Goal: Communication & Community: Answer question/provide support

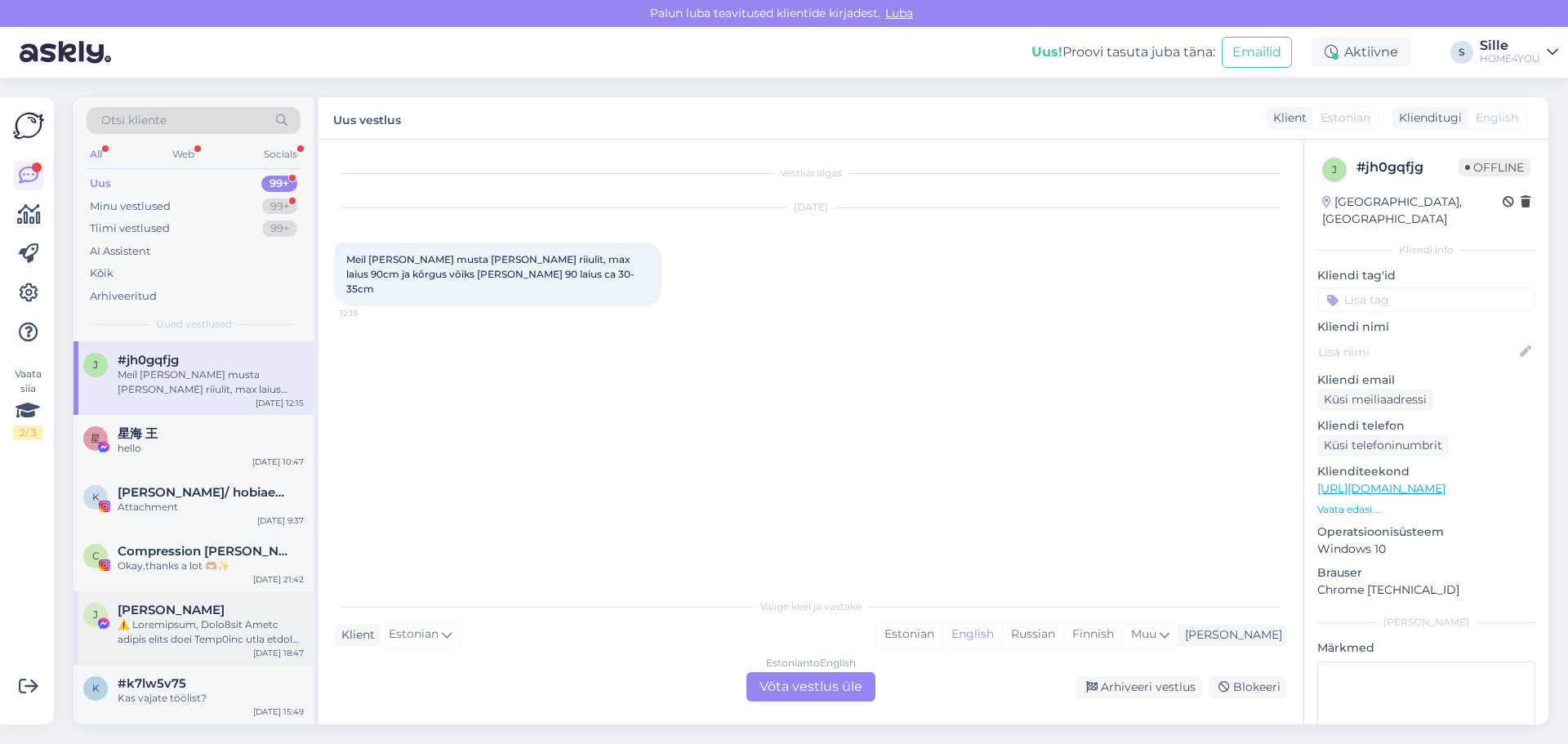
click at [174, 618] on div at bounding box center [211, 632] width 186 height 29
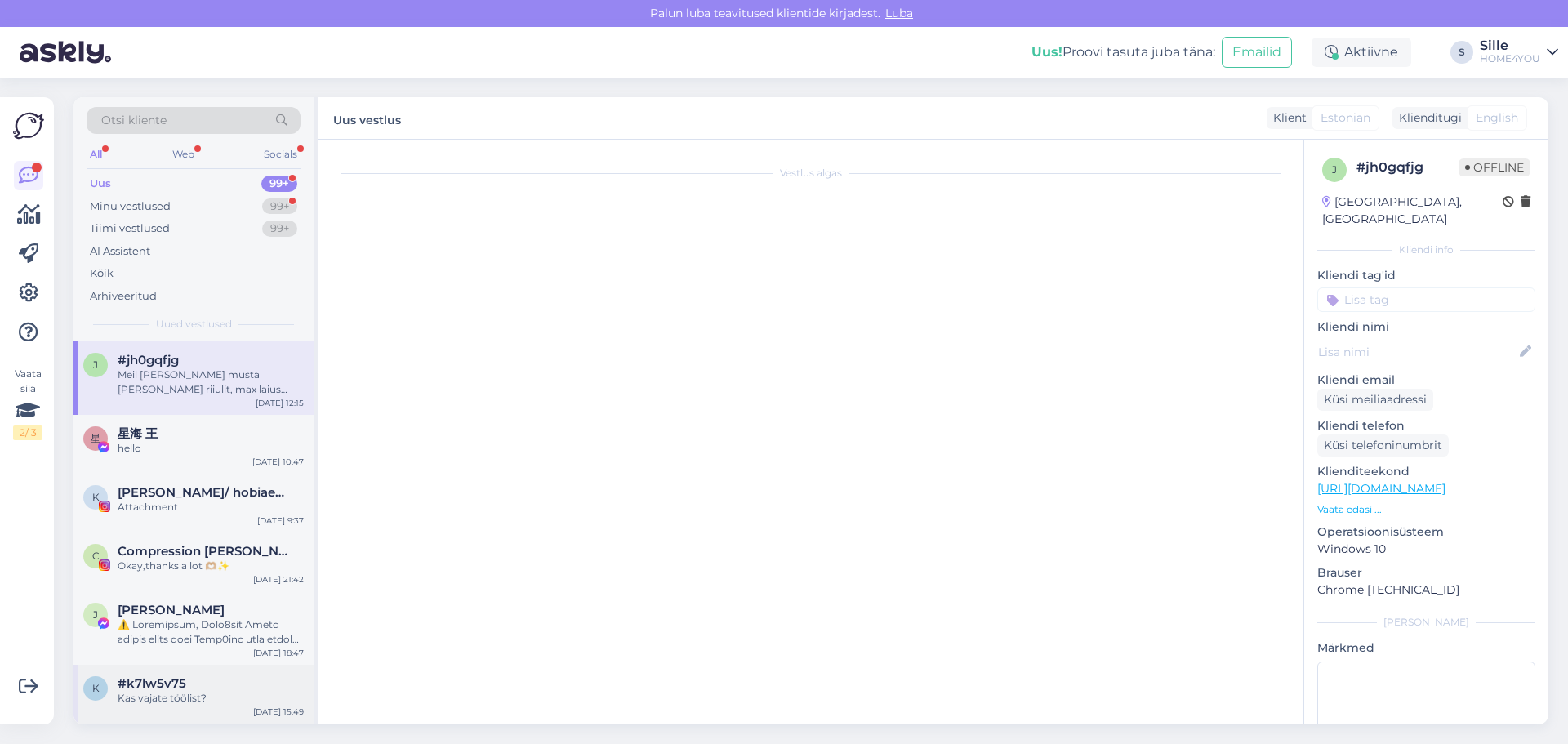
scroll to position [34, 0]
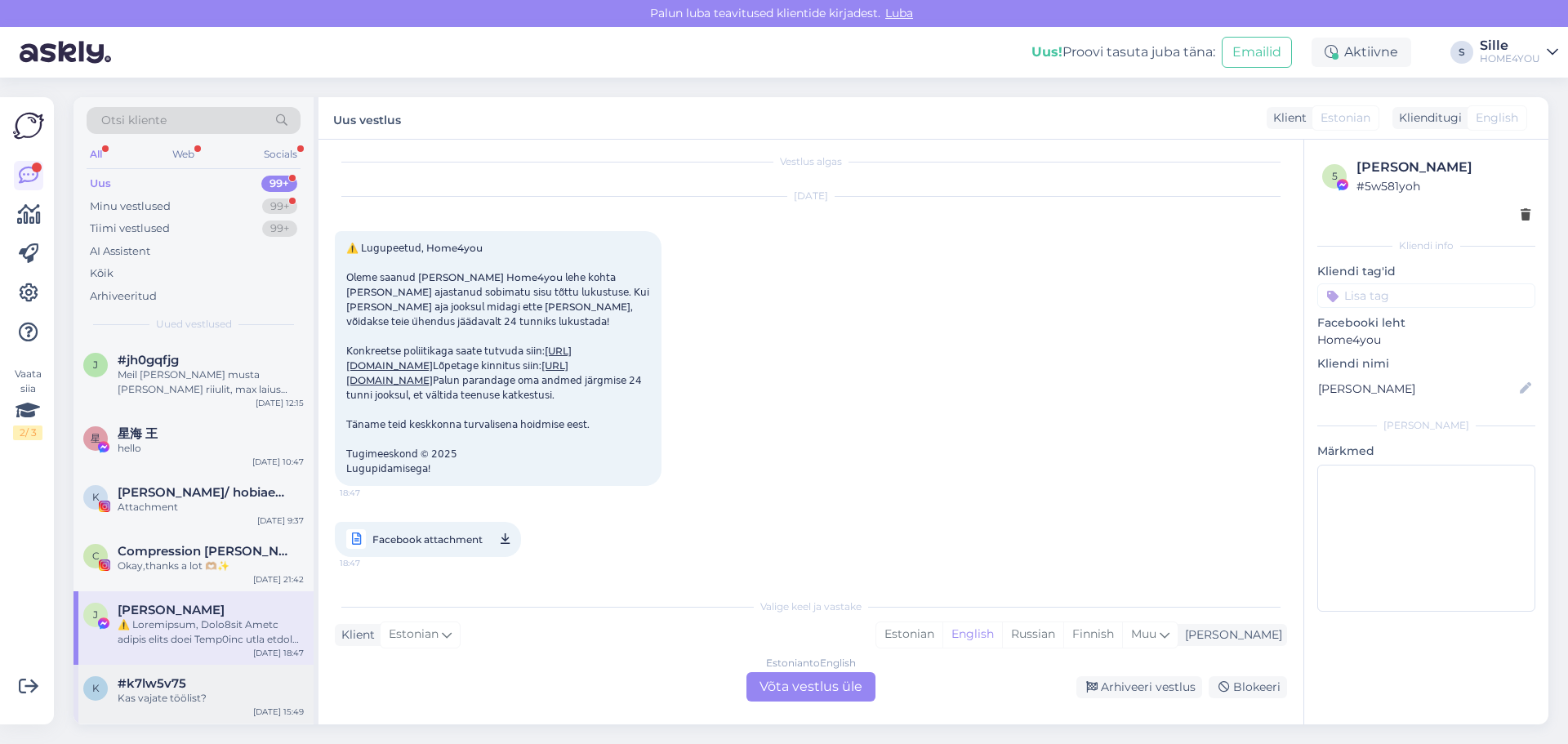
click at [160, 698] on div "Kas vajate töölist?" at bounding box center [211, 698] width 186 height 15
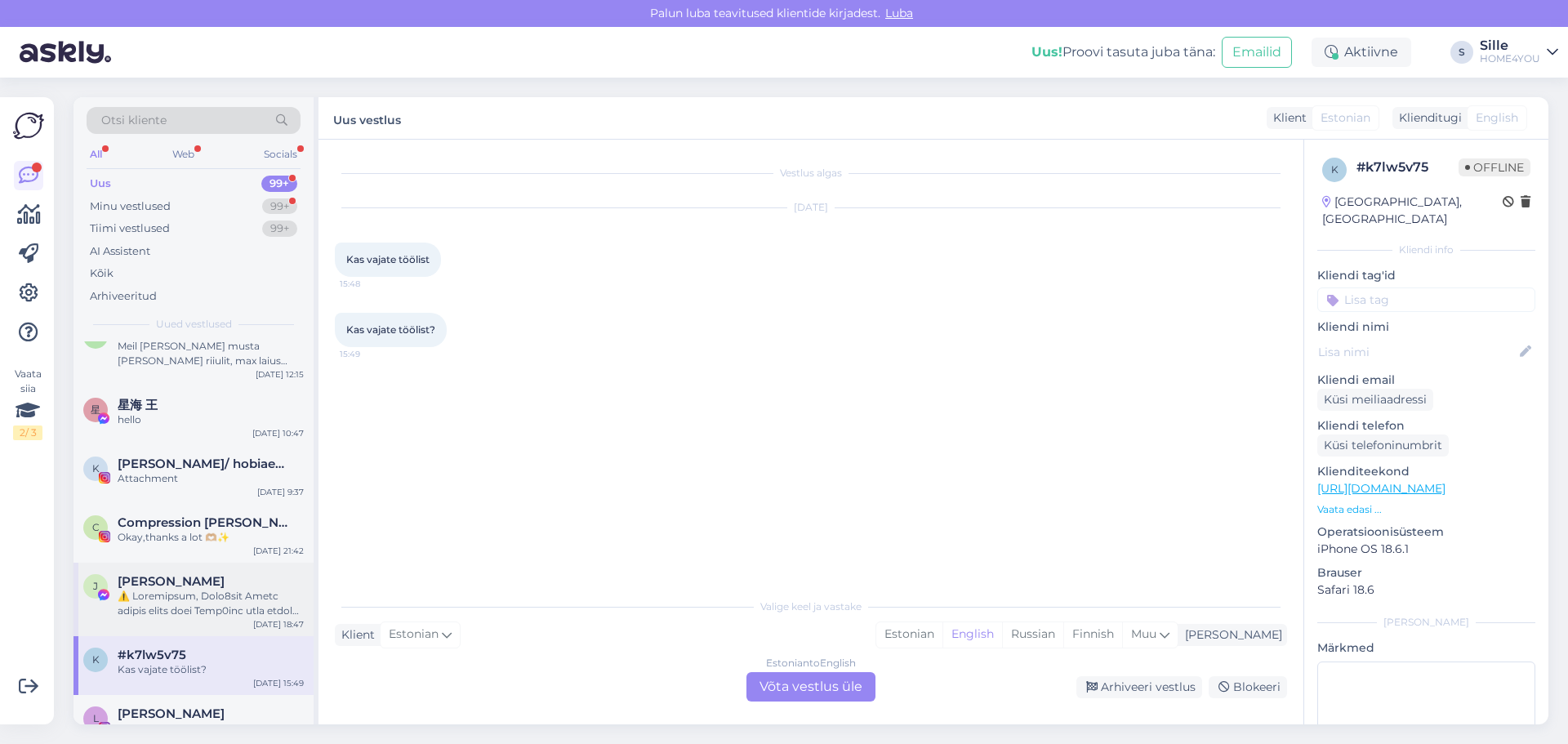
scroll to position [0, 0]
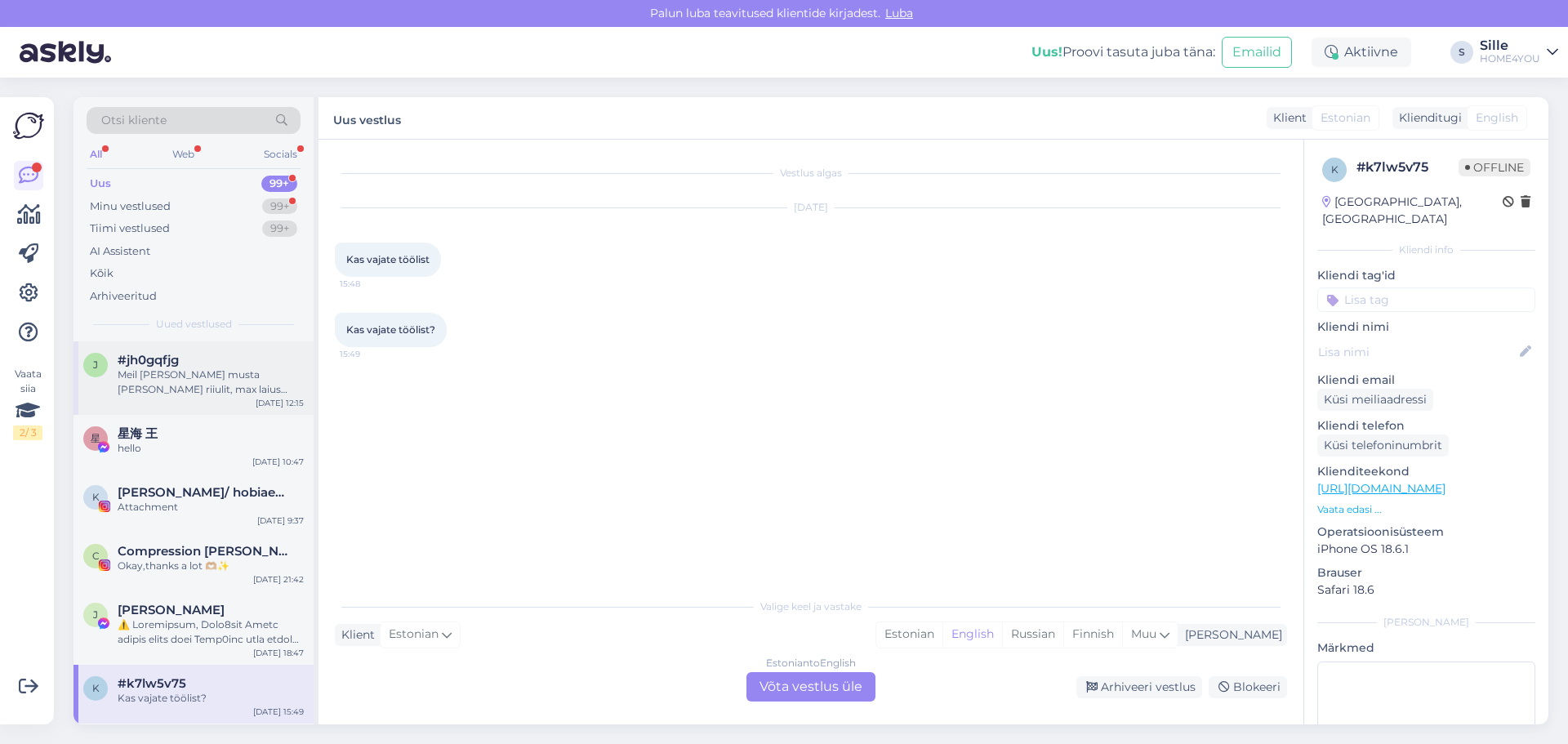
click at [210, 388] on div "Meil [PERSON_NAME] musta [PERSON_NAME] riiulit, max laius 90cm ja kõrgus võiks …" at bounding box center [211, 382] width 186 height 29
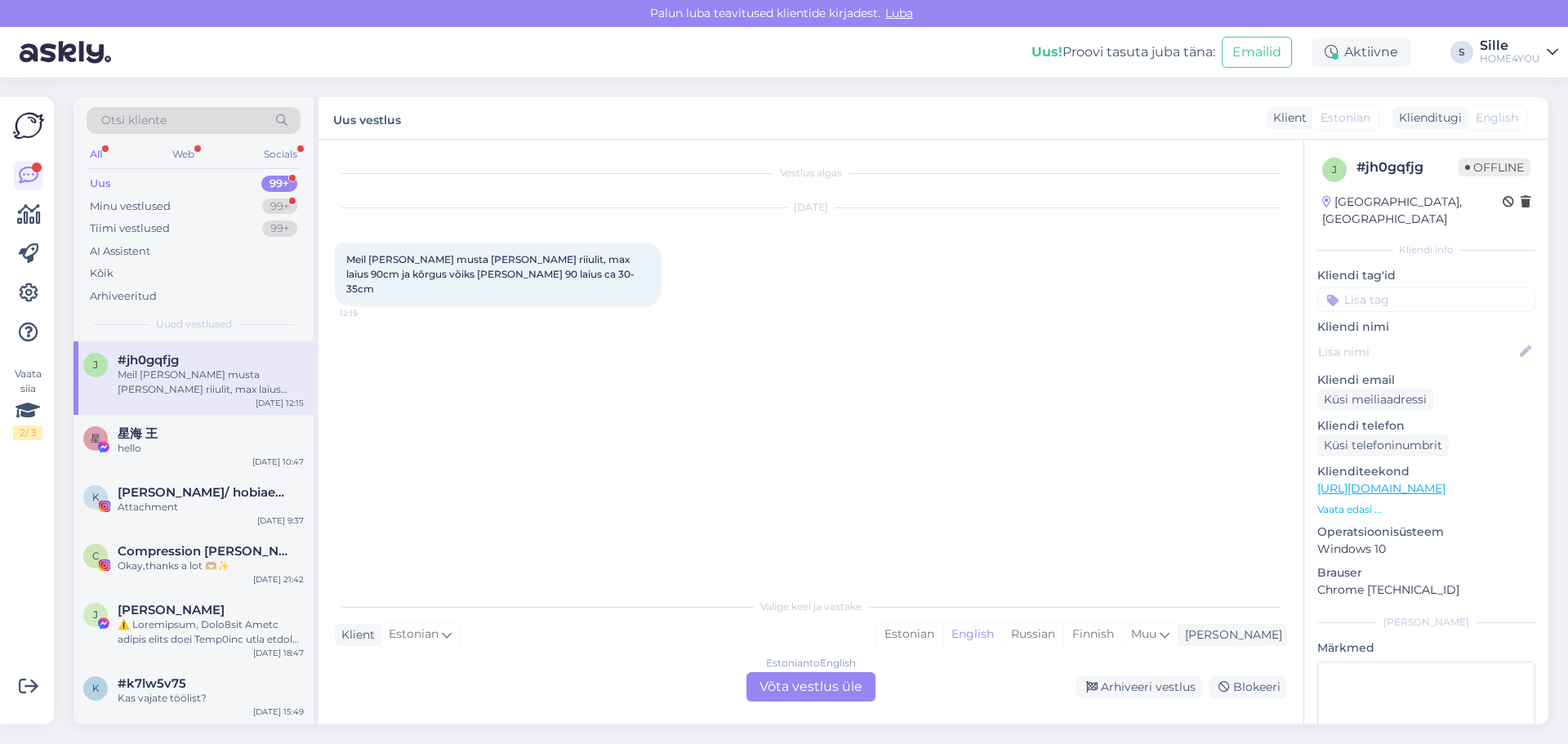
click at [797, 679] on div "Estonian to English Võta vestlus üle" at bounding box center [811, 687] width 129 height 29
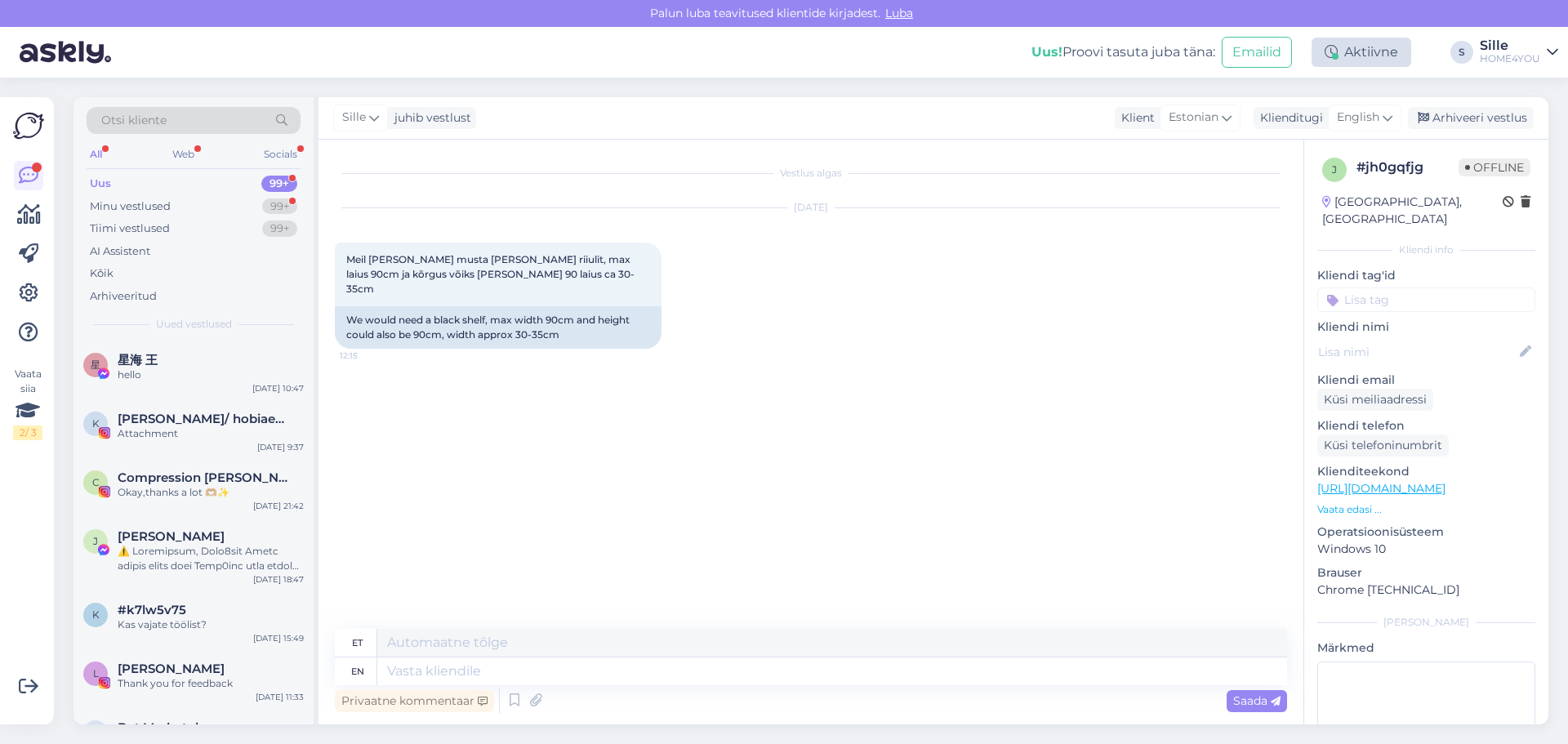
click at [1366, 56] on div "Aktiivne" at bounding box center [1361, 52] width 100 height 29
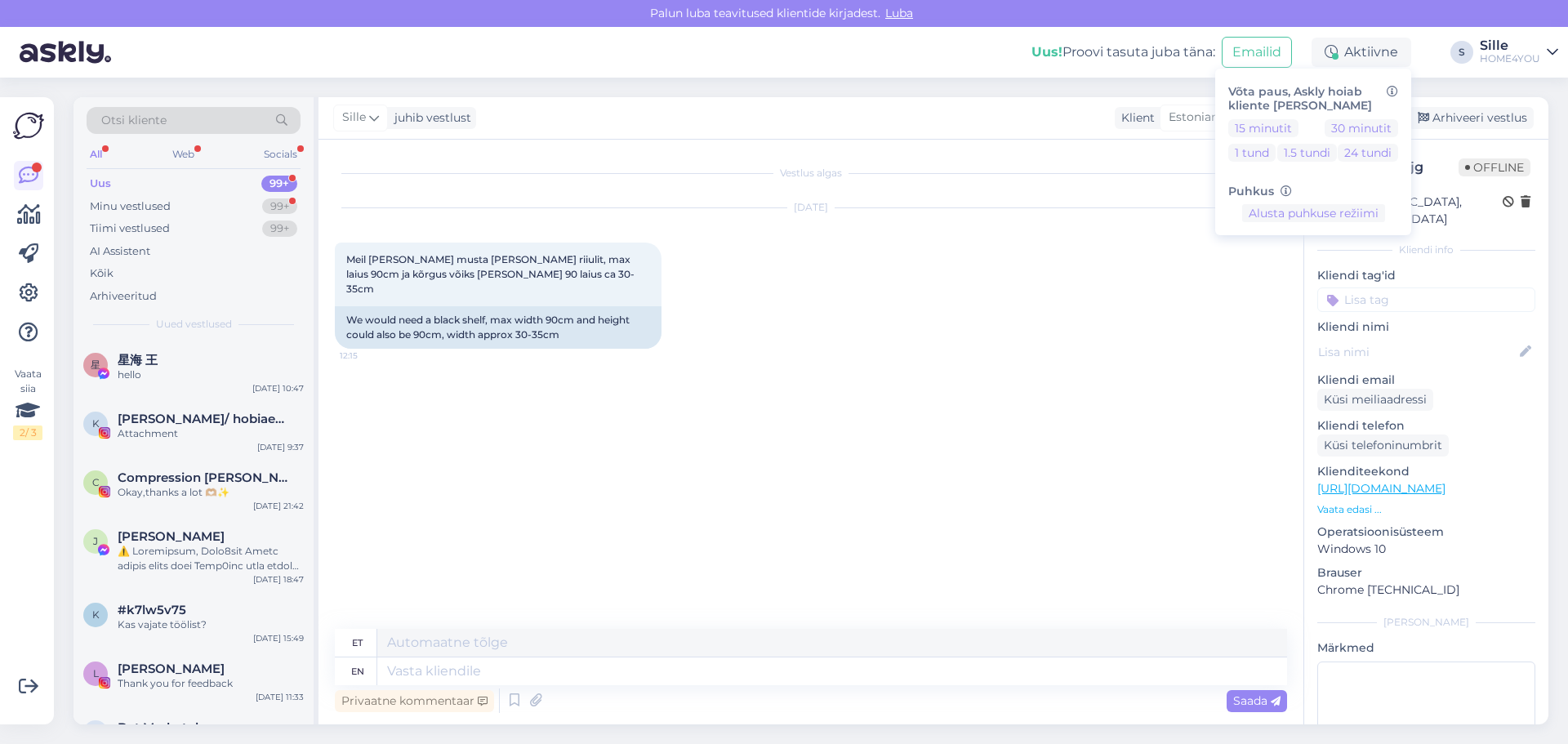
click at [1041, 398] on div "Vestlus algas [DATE] Meil [PERSON_NAME] musta [PERSON_NAME] riiulit, max laius …" at bounding box center [818, 385] width 967 height 458
drag, startPoint x: 1390, startPoint y: 122, endPoint x: 1378, endPoint y: 123, distance: 12.0
click at [1389, 122] on icon at bounding box center [1387, 118] width 10 height 18
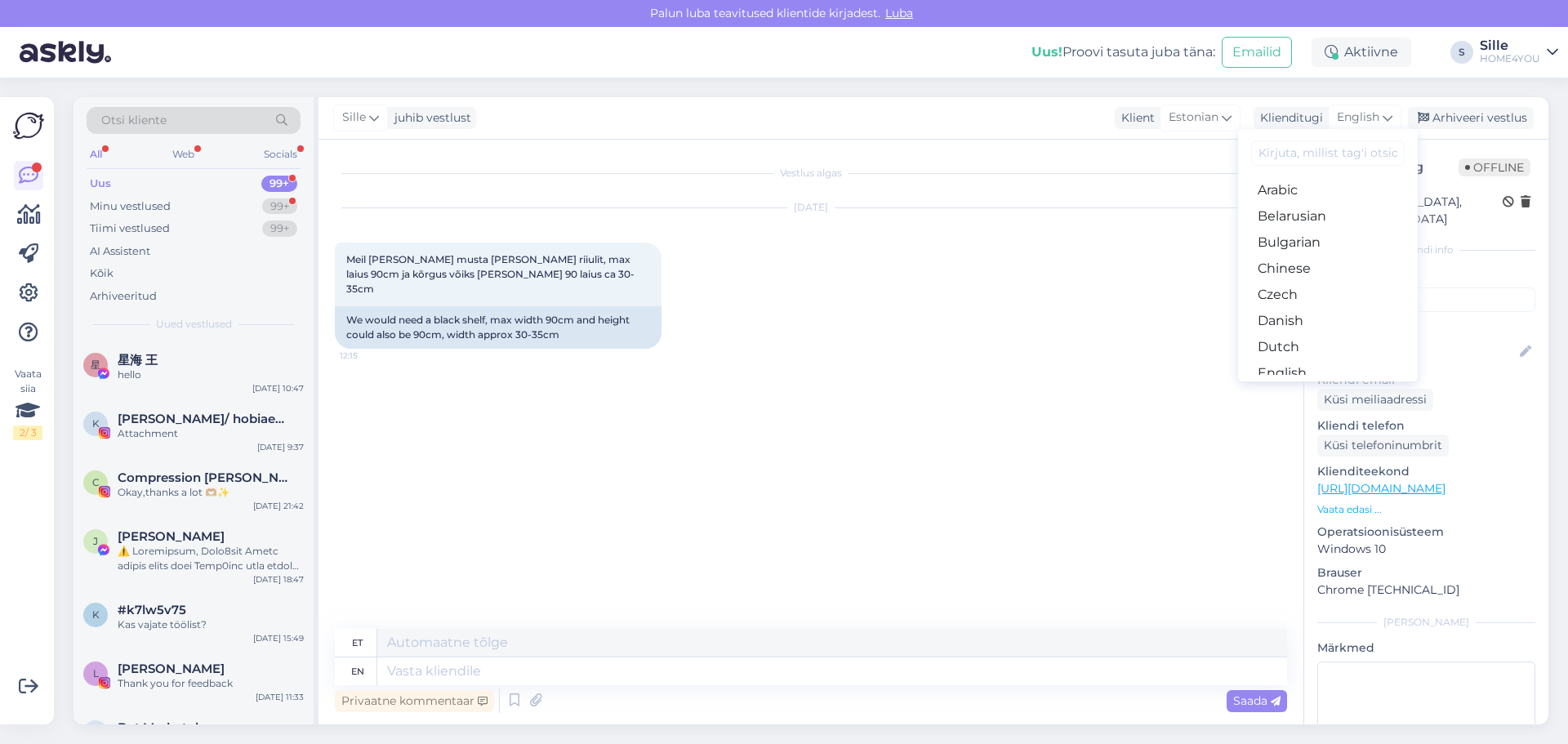
click at [1297, 386] on link "Estonian" at bounding box center [1328, 399] width 180 height 26
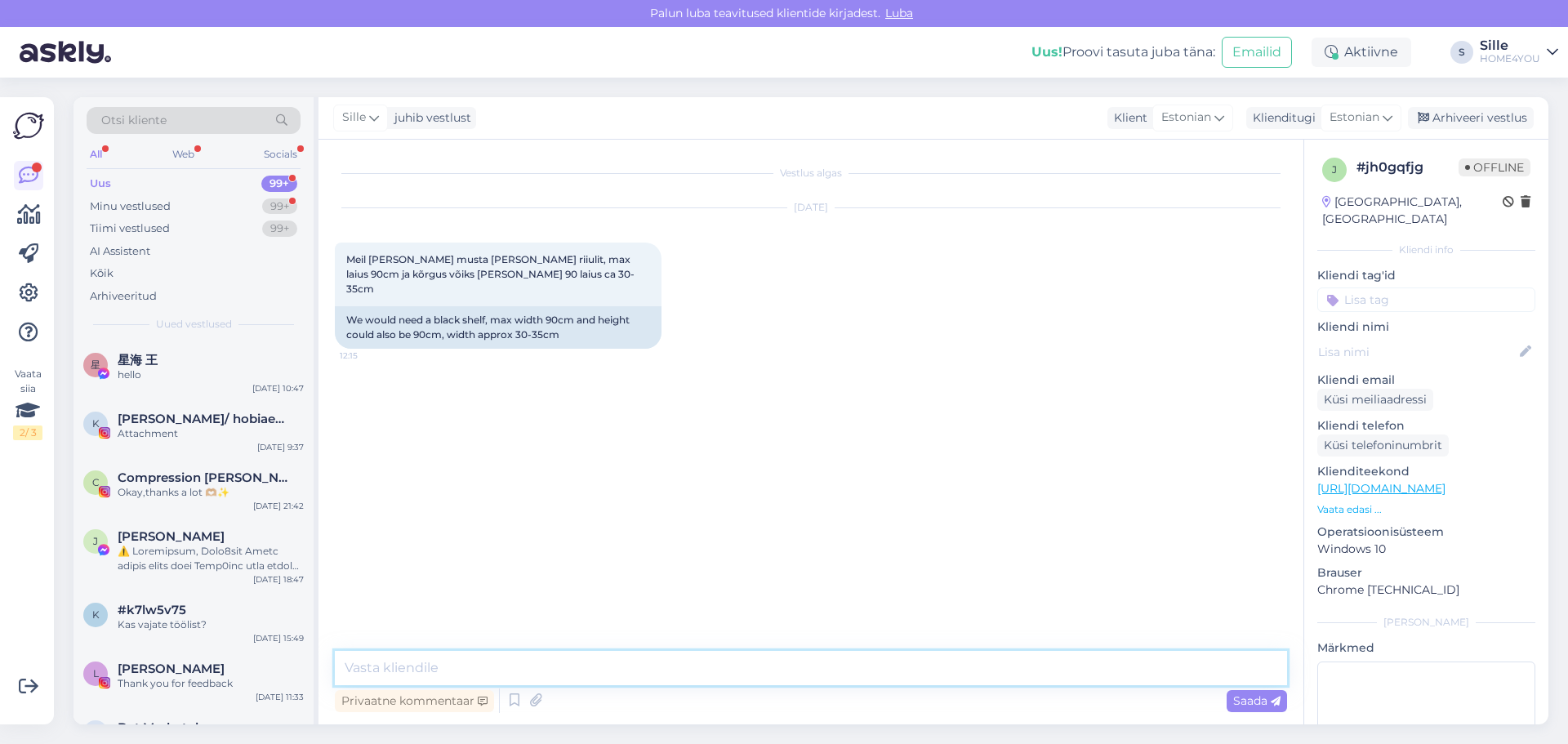
click at [593, 674] on textarea at bounding box center [811, 668] width 952 height 34
type textarea "Tere, kahjuks täpseltsellist mõõtu pakkuda ei ole."
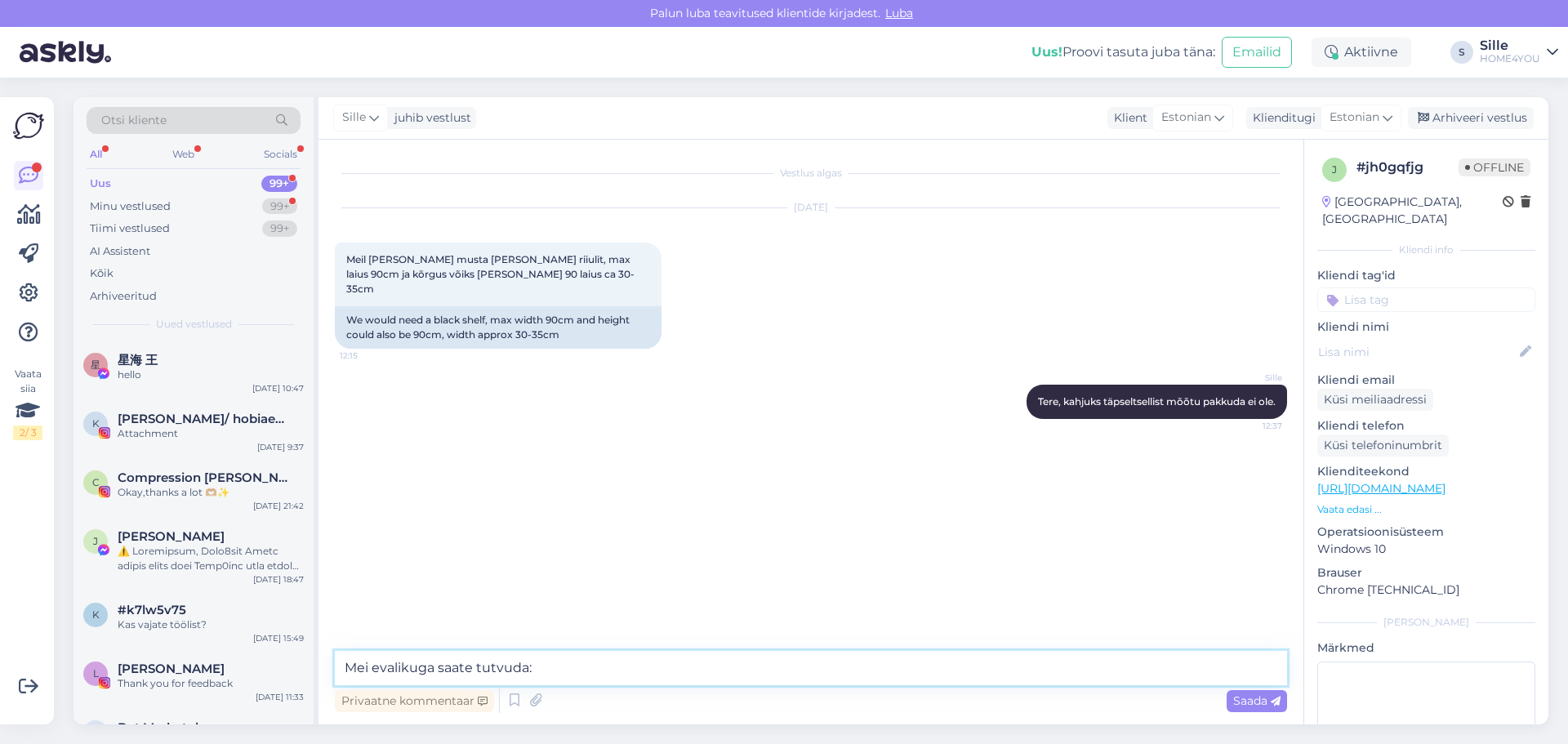
click at [380, 664] on textarea "Mei evalikuga saate tutvuda:" at bounding box center [811, 668] width 952 height 34
type textarea "Meie valikuga saate tutvuda:"
click at [1266, 703] on span "Saada" at bounding box center [1257, 701] width 47 height 15
paste textarea "[URL][DOMAIN_NAME]"
type textarea "[URL][DOMAIN_NAME]"
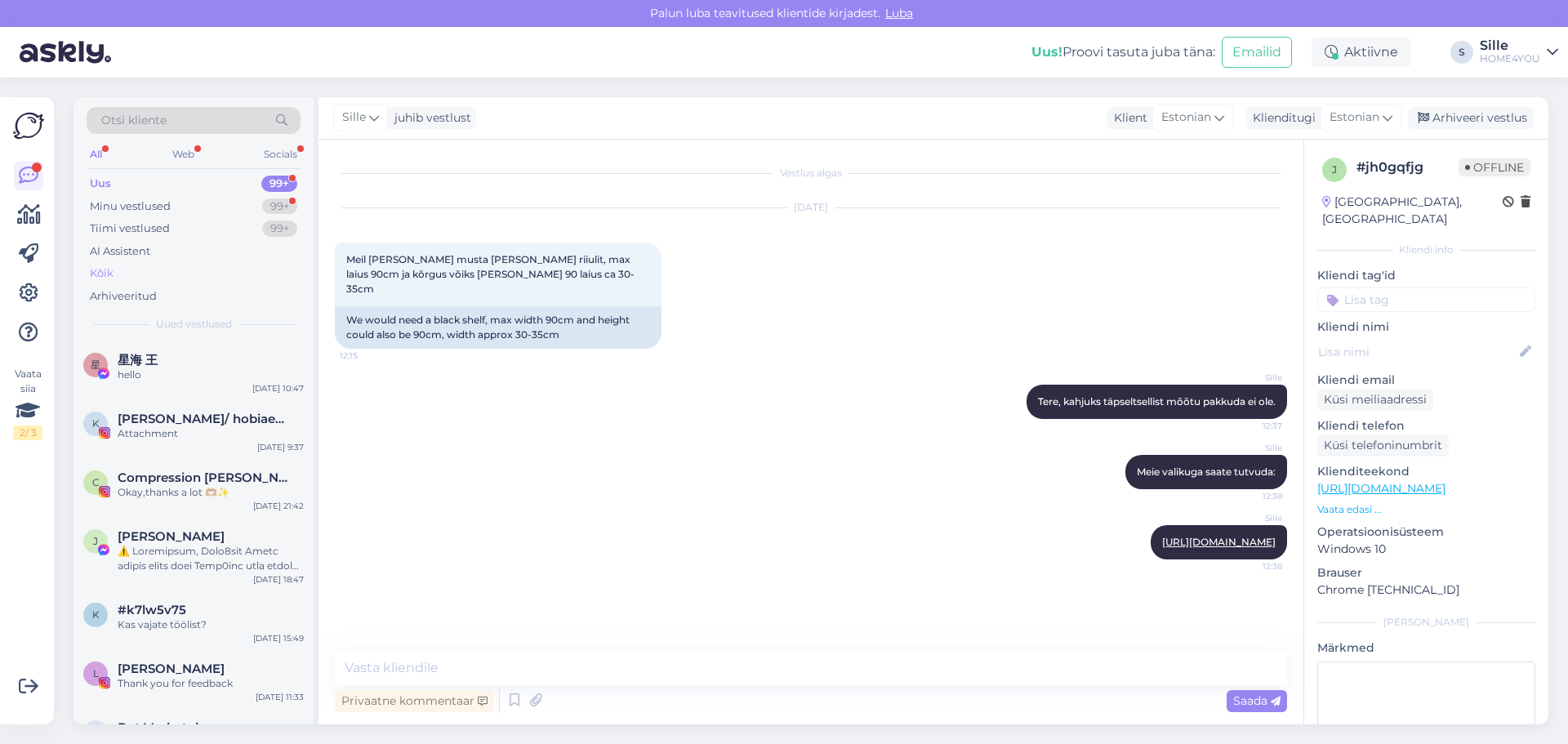
click at [107, 271] on div "Kõik" at bounding box center [101, 274] width 24 height 16
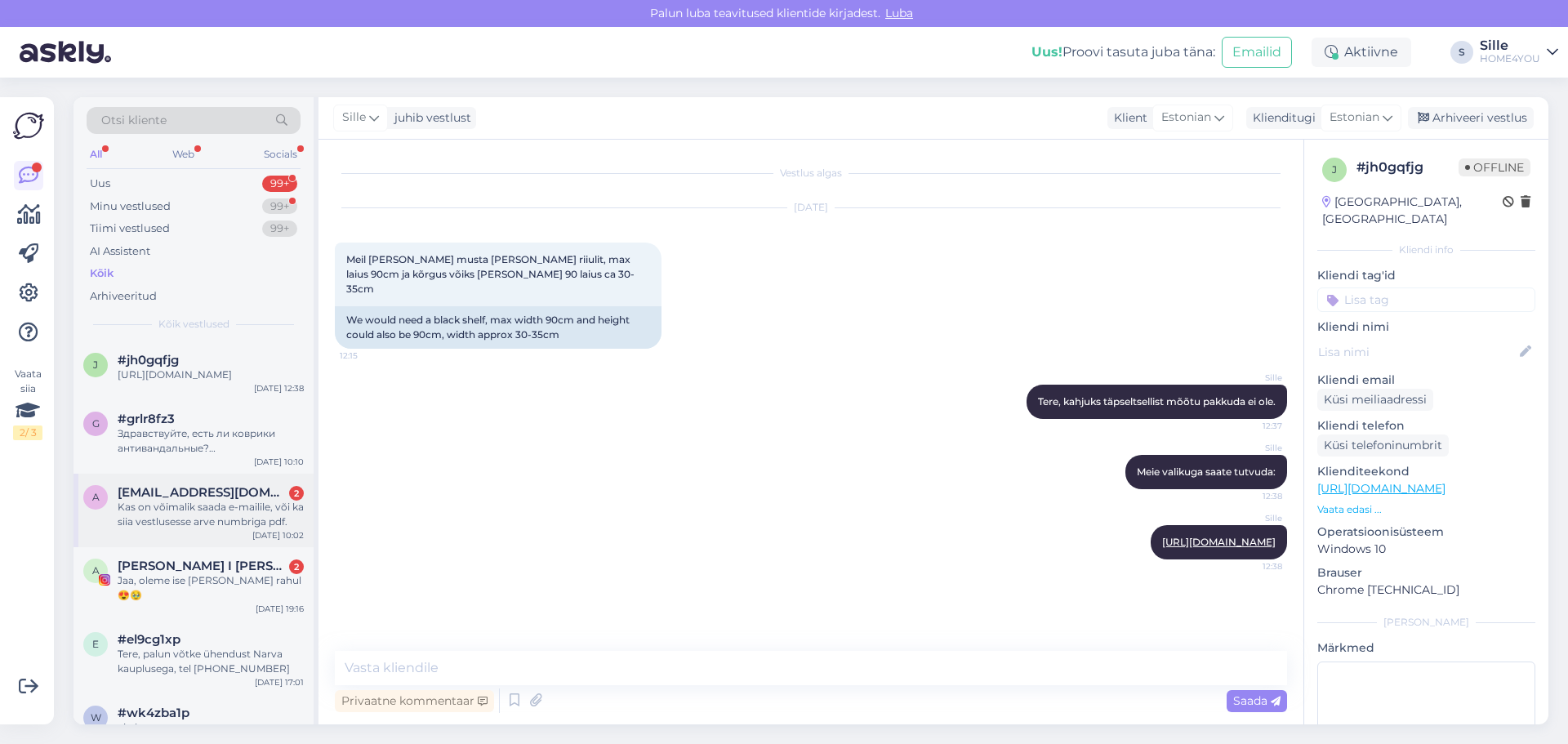
click at [233, 500] on span "[EMAIL_ADDRESS][DOMAIN_NAME]" at bounding box center [203, 492] width 170 height 15
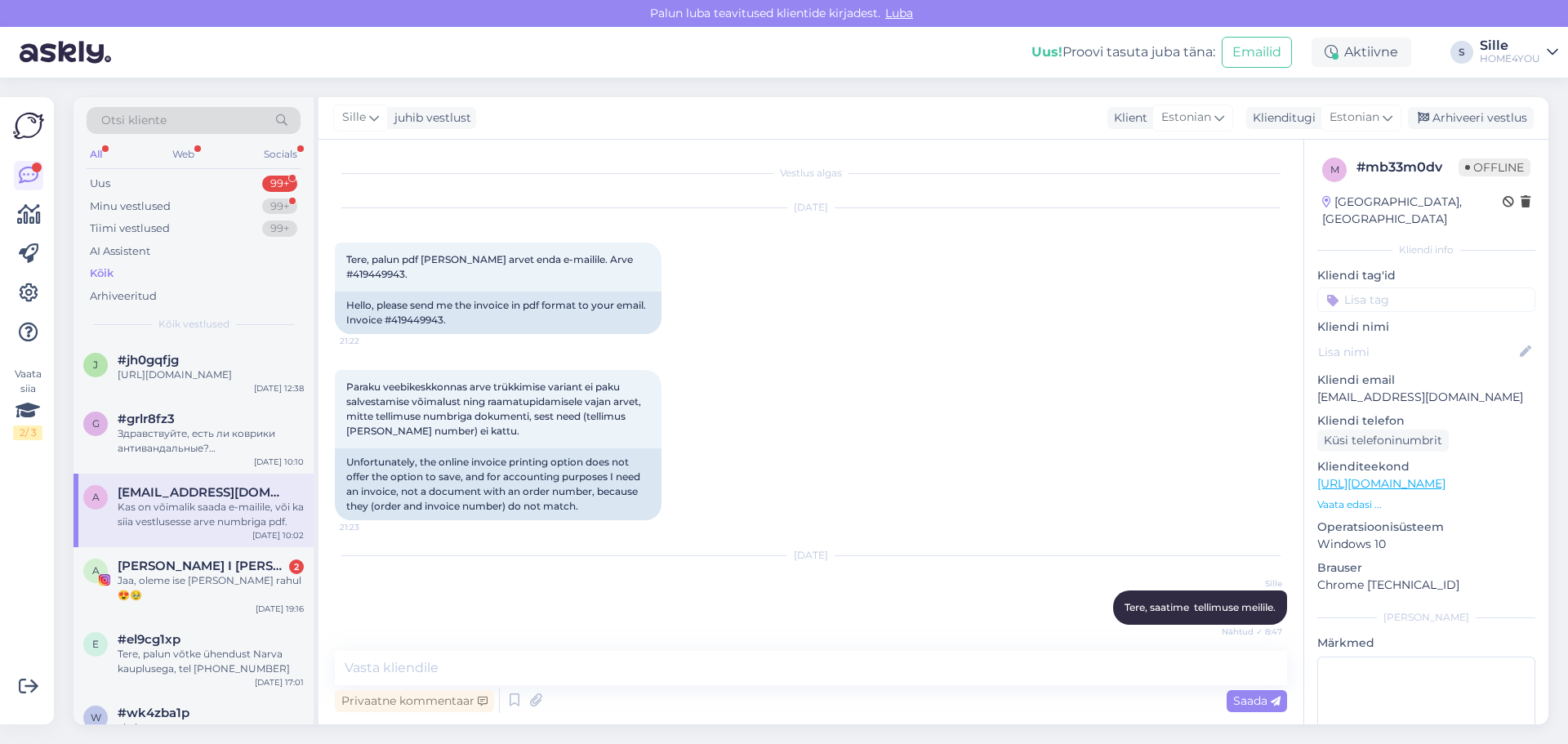
scroll to position [262, 0]
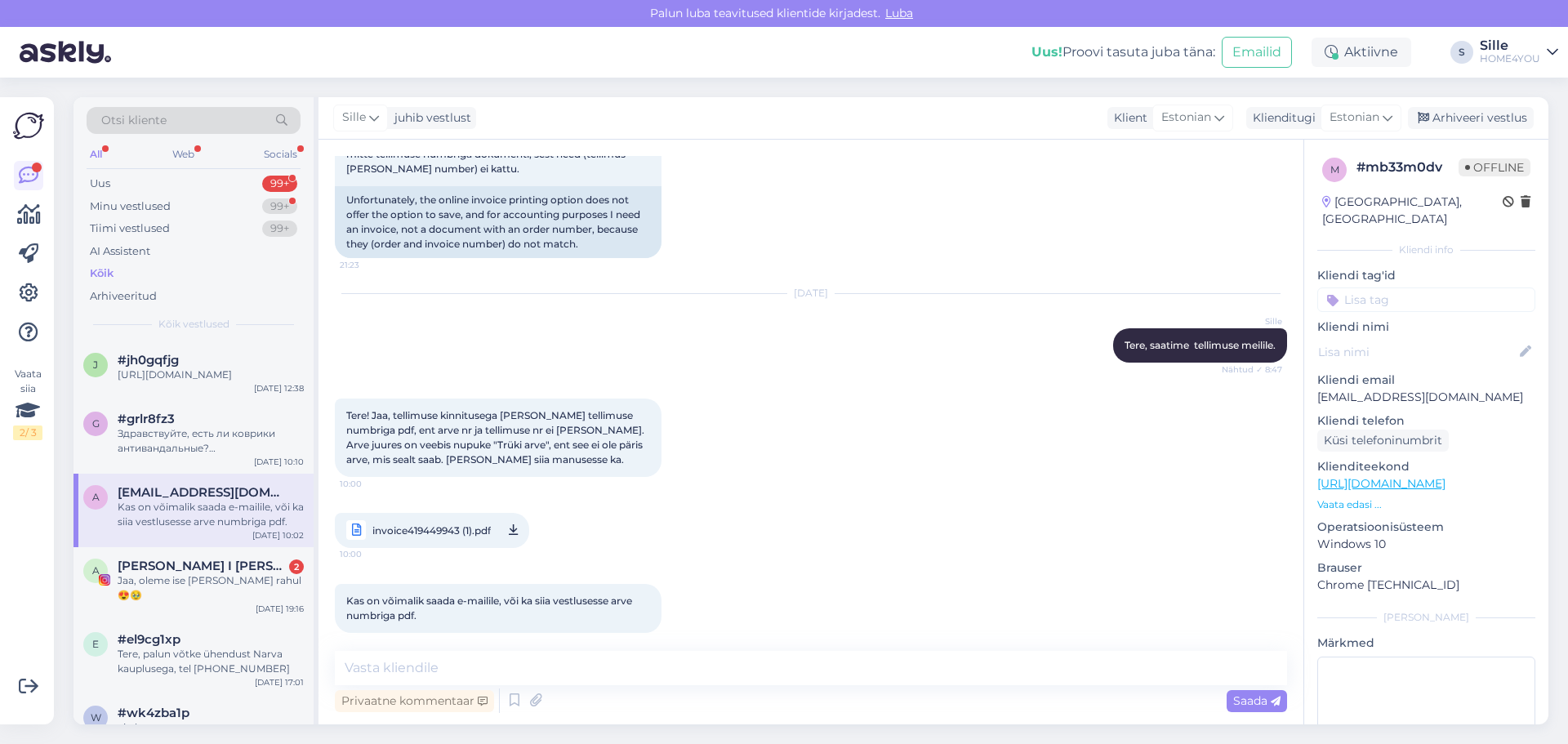
click at [473, 520] on span "invoice419449943 (1).pdf" at bounding box center [431, 530] width 119 height 20
click at [413, 520] on span "invoice419449943 (1).pdf" at bounding box center [431, 530] width 119 height 20
click at [437, 520] on span "invoice419449943 (1).pdf" at bounding box center [431, 530] width 119 height 20
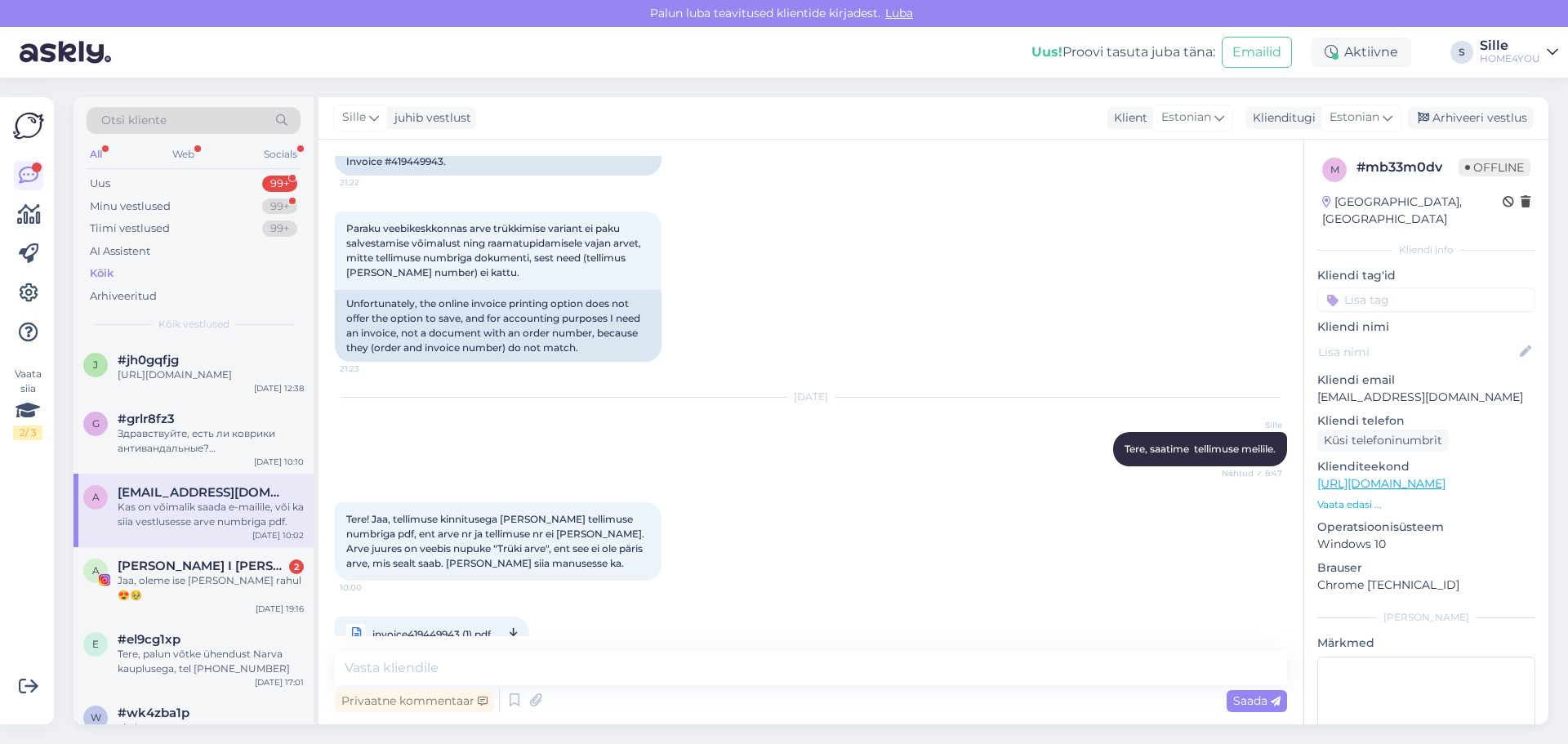
scroll to position [0, 0]
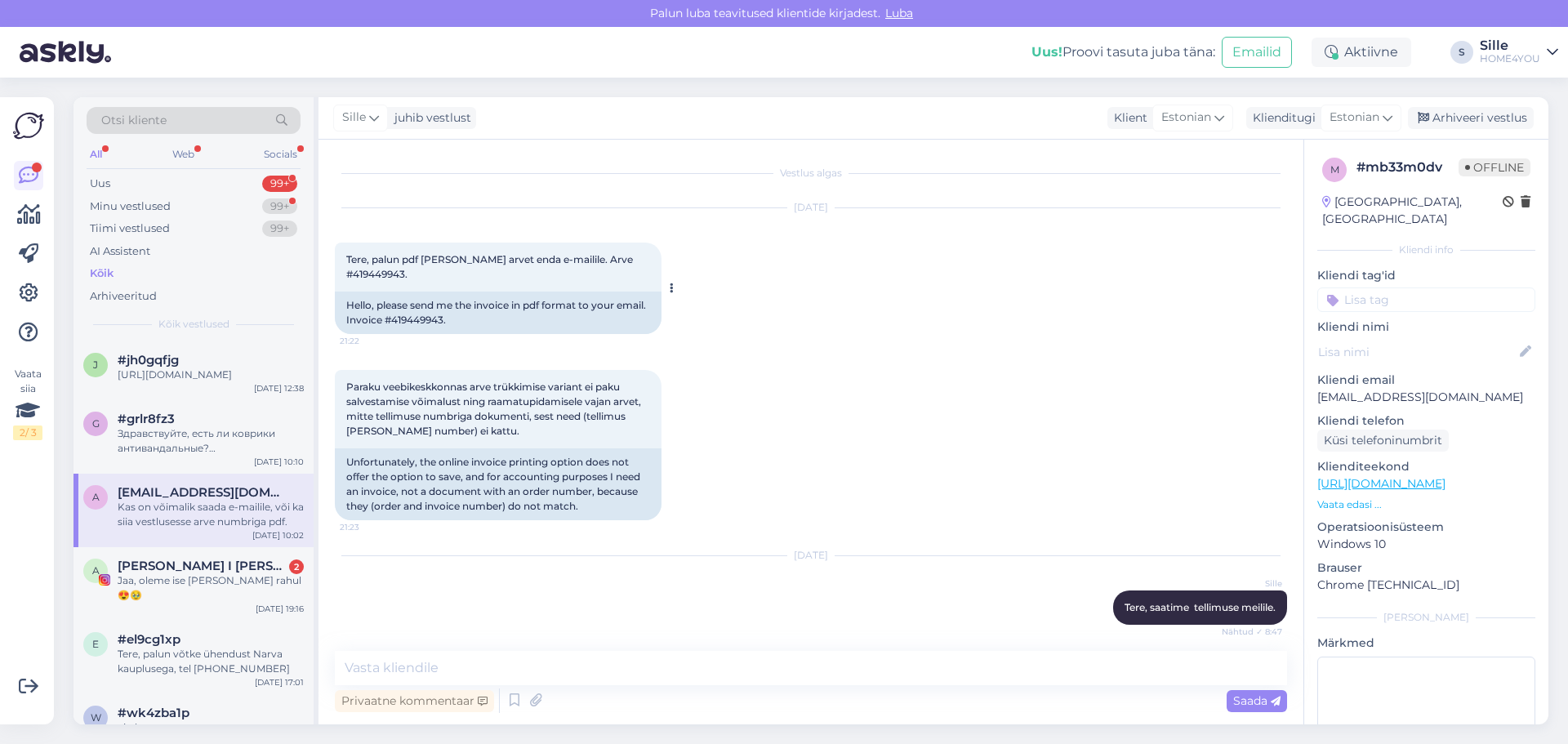
click at [421, 309] on div "Hello, please send me the invoice in pdf format to your email. Invoice #4194499…" at bounding box center [499, 313] width 327 height 43
copy div "419449943"
click at [159, 473] on div "g #grlr8fz3 Здравствуйте, есть ли коврики антивандальные? [GEOGRAPHIC_DATA]. [D…" at bounding box center [194, 437] width 240 height 74
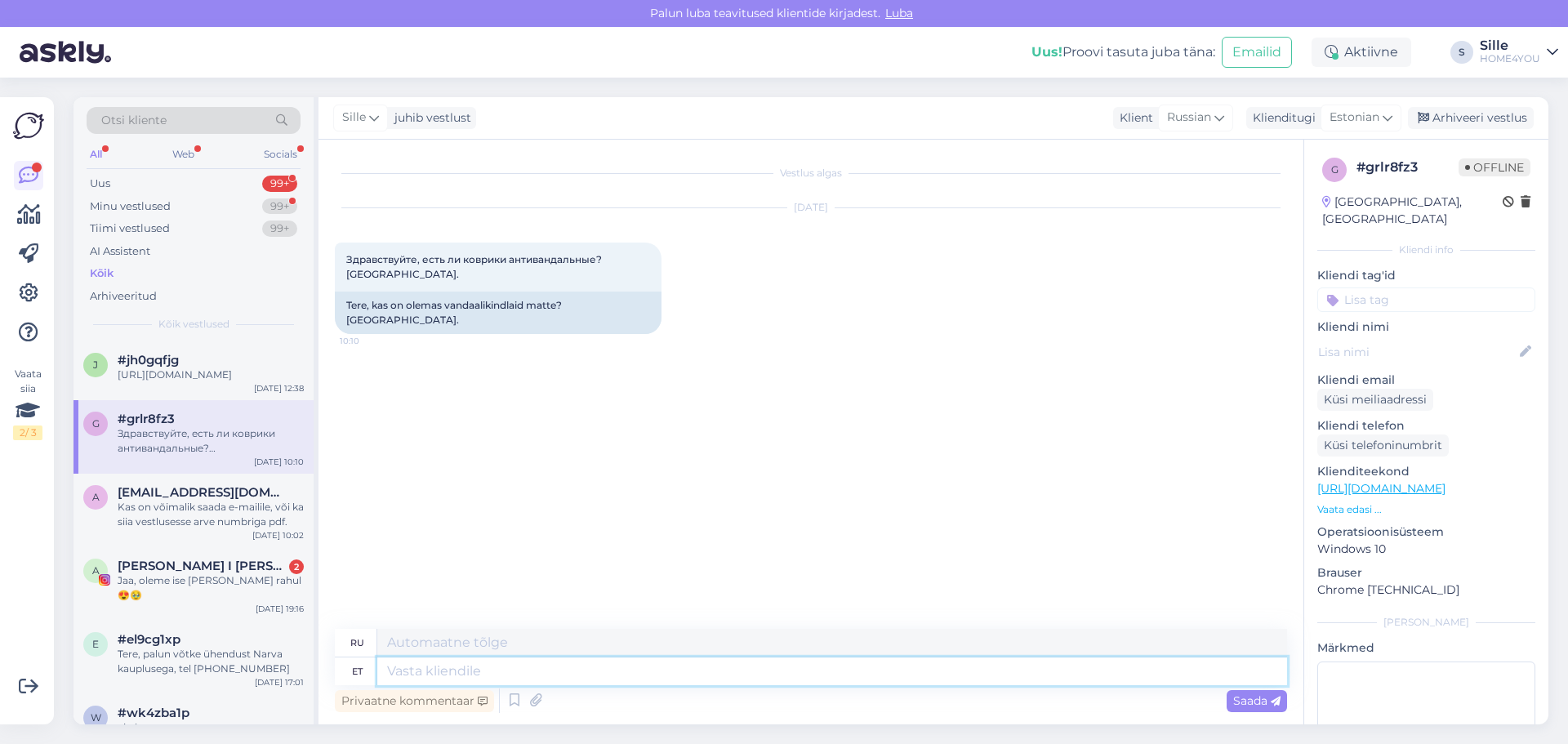
click at [662, 672] on textarea at bounding box center [831, 671] width 910 height 28
type textarea "Tere"
type textarea "Привет"
type textarea "Tere,"
type textarea "Привет,"
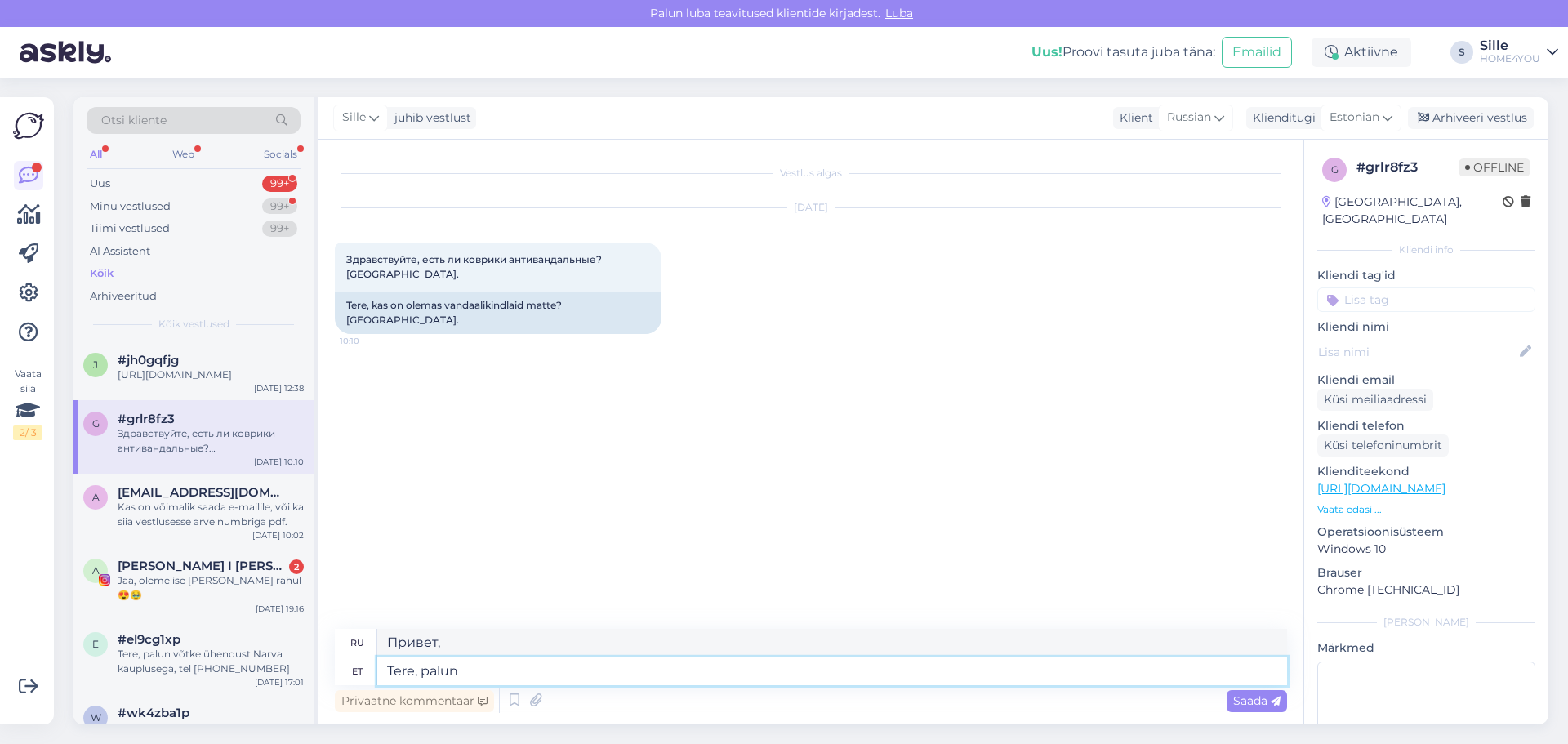
type textarea "Tere, palun"
type textarea "Здравствуйте, пожалуйста."
type textarea "Tere, palun täpsustage"
type textarea "Здравствуйте, поясните, пожалуйста."
type textarea "Tere, palun täpsustage om ak"
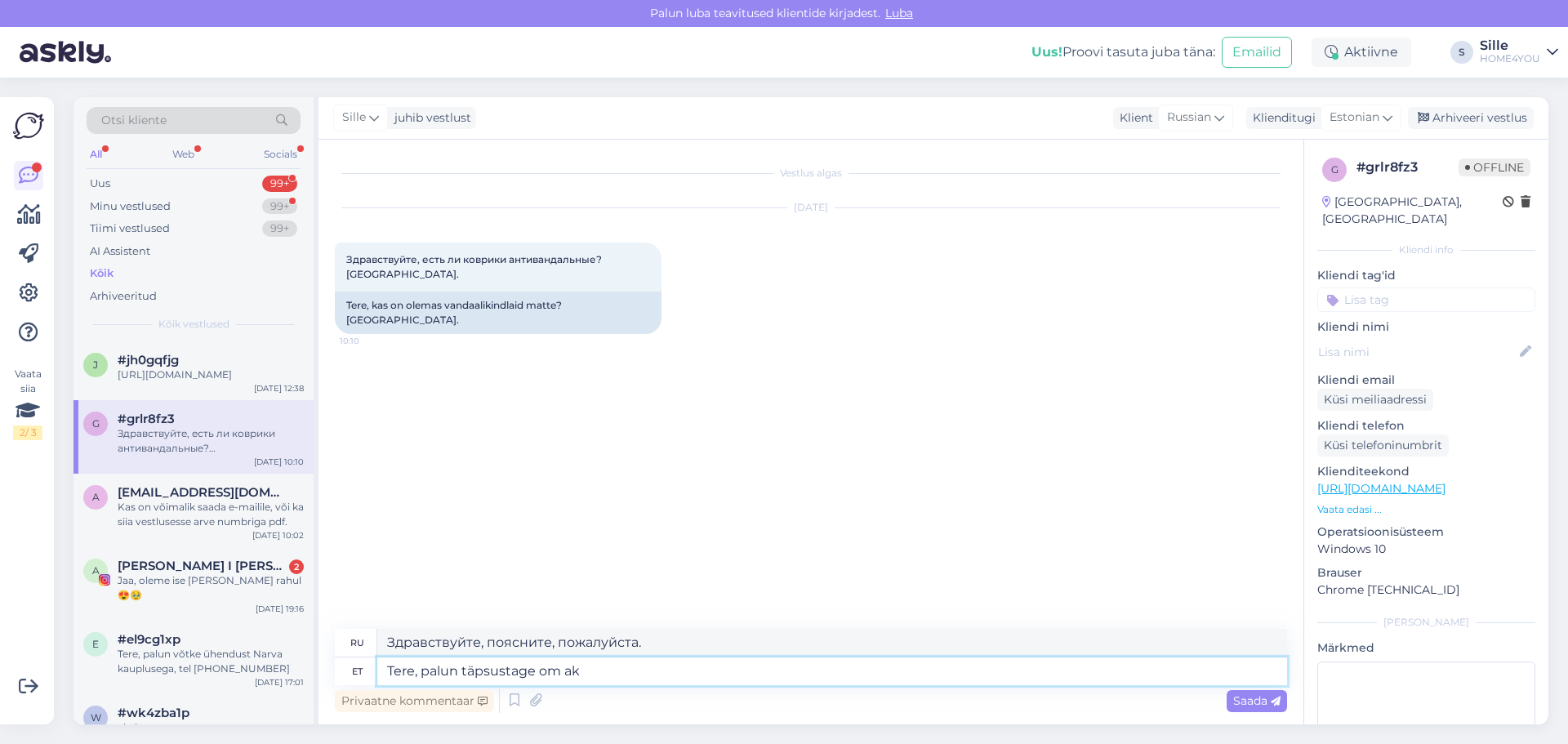
type textarea "Здравствуйте, пожалуйста, уточните om"
type textarea "Tere, palun täpsustage om aküsimust"
type textarea "Здравствуйте, пожалуйста, уточните Ваш вопрос."
type textarea "Tere, palun täpsustage o"
type textarea "Здравствуйте, пожалуйста, уточните om"
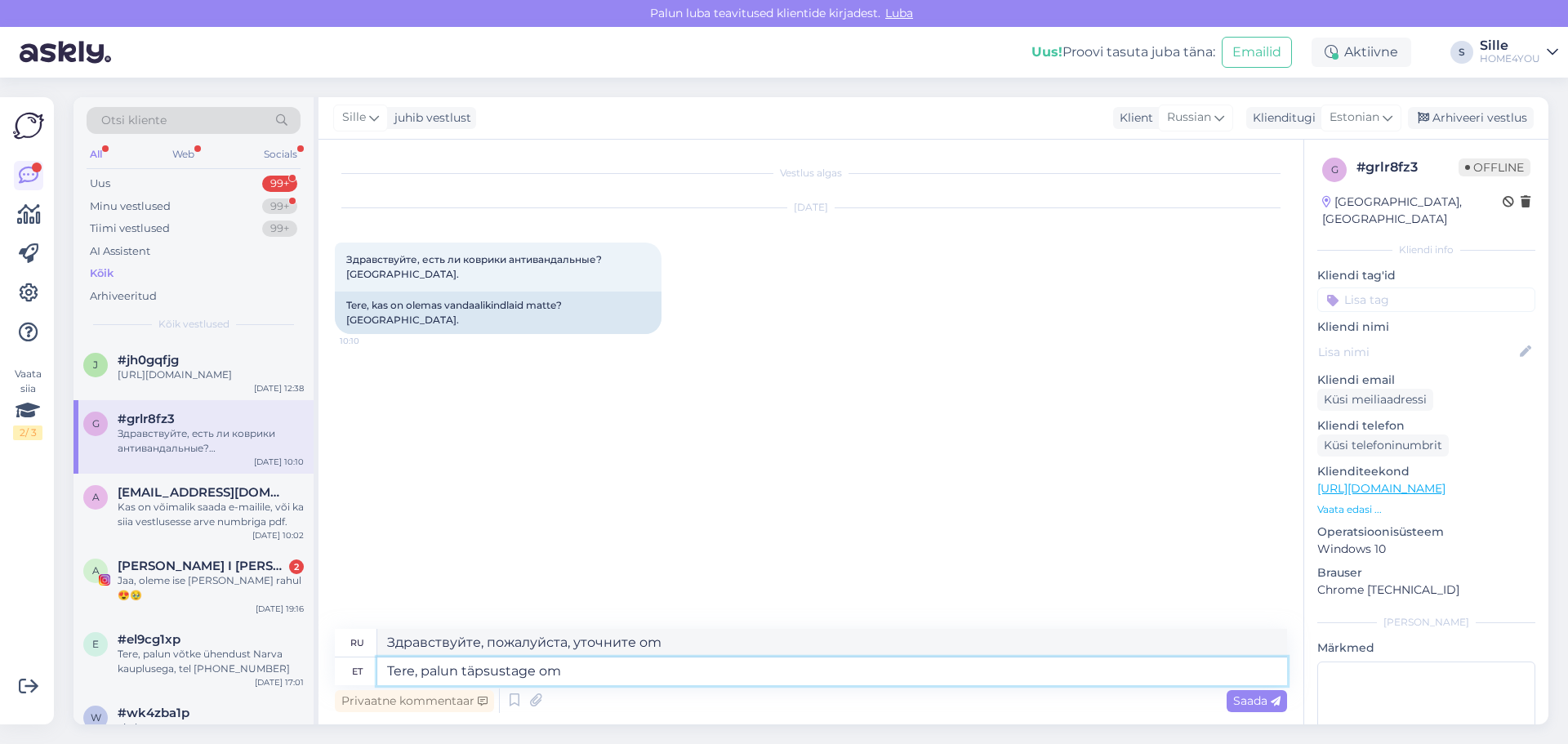
type textarea "Tere, palun täpsustage oma"
type textarea "Здравствуйте, пожалуйста, уточните"
type textarea "Tere, palun täpsustage oma"
type textarea "Здравствуйте, пожалуйста, укажите ваш"
type textarea "Tere, palun täpsustage oma küsimust"
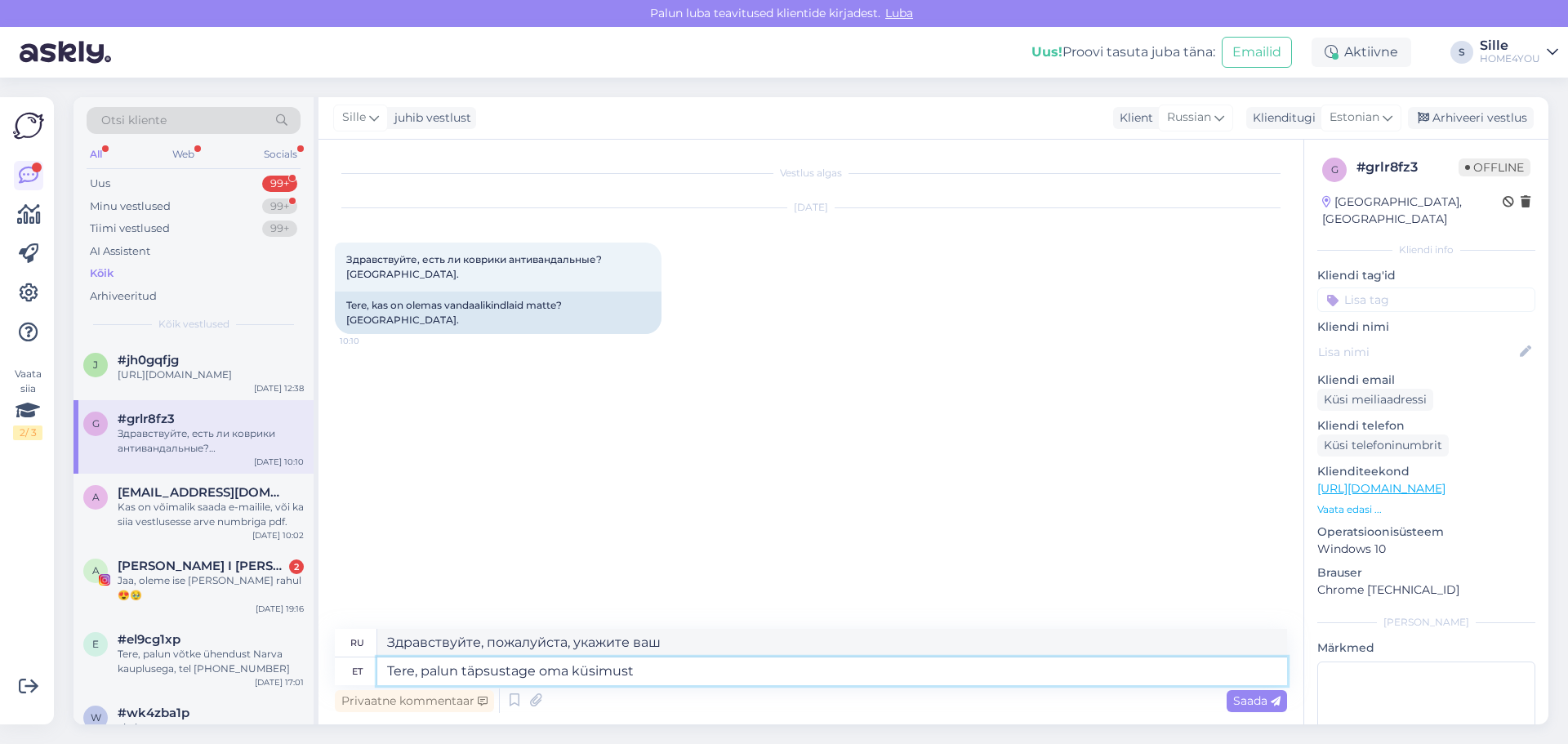
type textarea "Здравствуйте, пожалуйста, уточните Ваш вопрос."
type textarea "Tere, palun täpsustage oma küsimust."
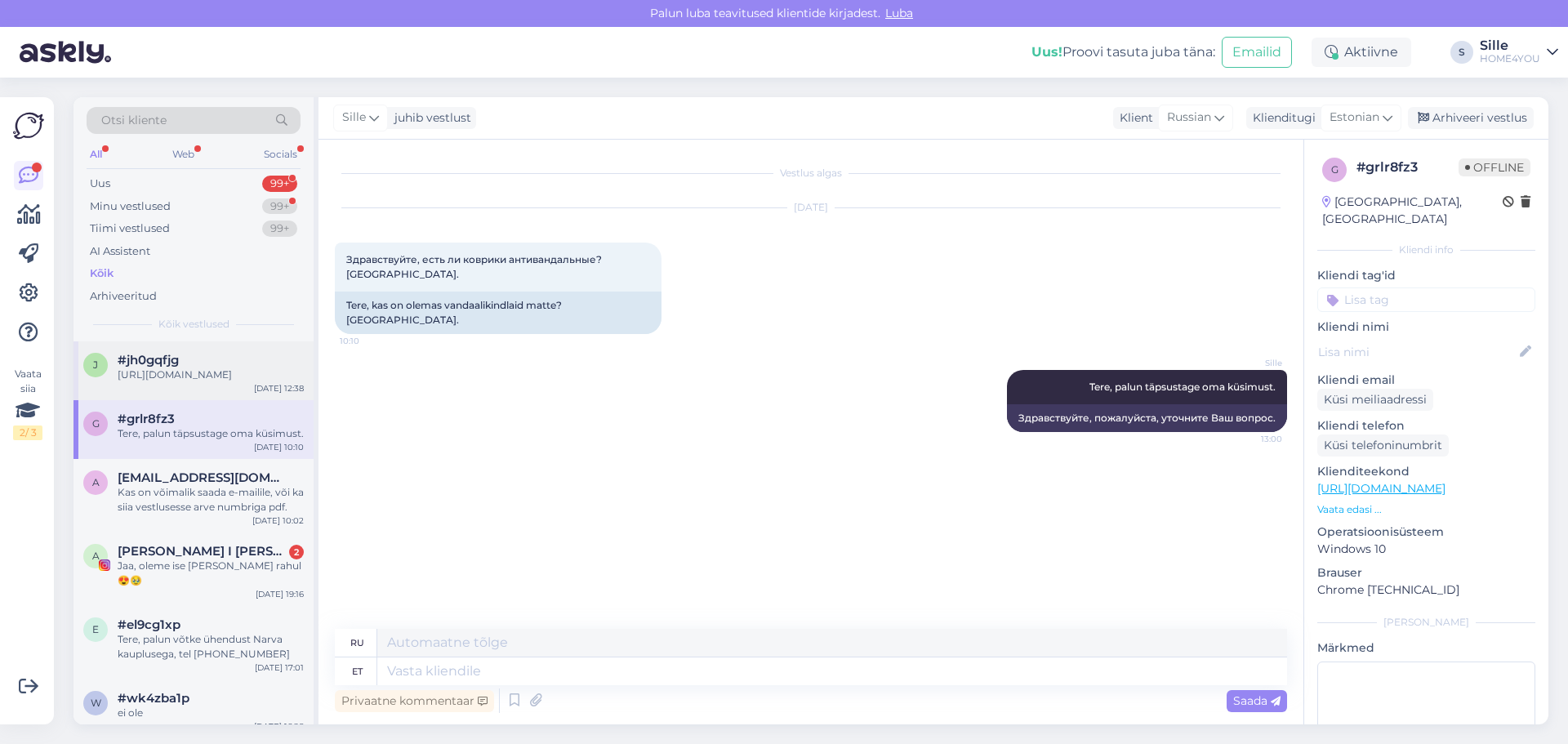
click at [213, 382] on div "[URL][DOMAIN_NAME]" at bounding box center [211, 374] width 186 height 15
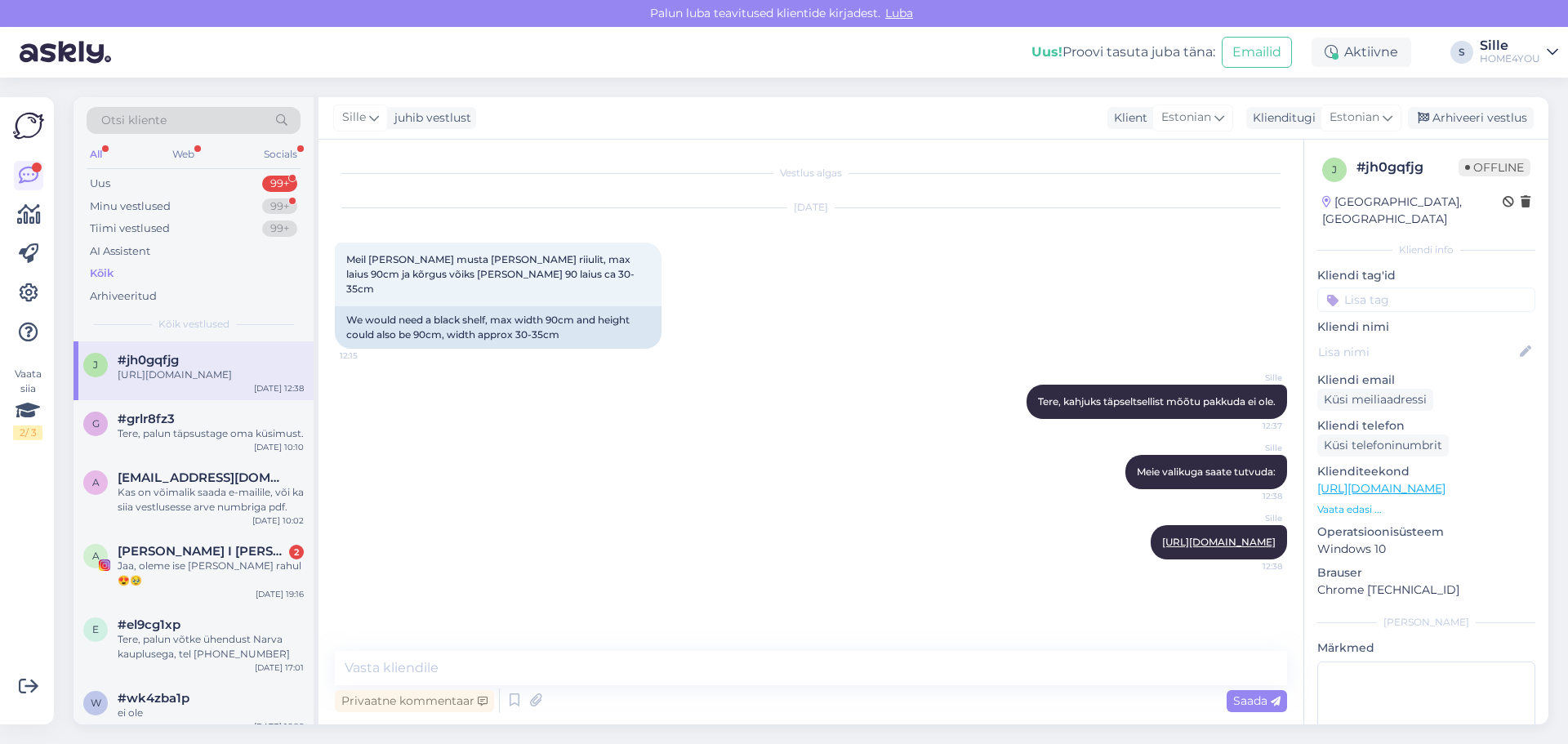
click at [116, 273] on div "Kõik" at bounding box center [194, 274] width 214 height 23
click at [139, 358] on span "#grlr8fz3" at bounding box center [146, 361] width 57 height 15
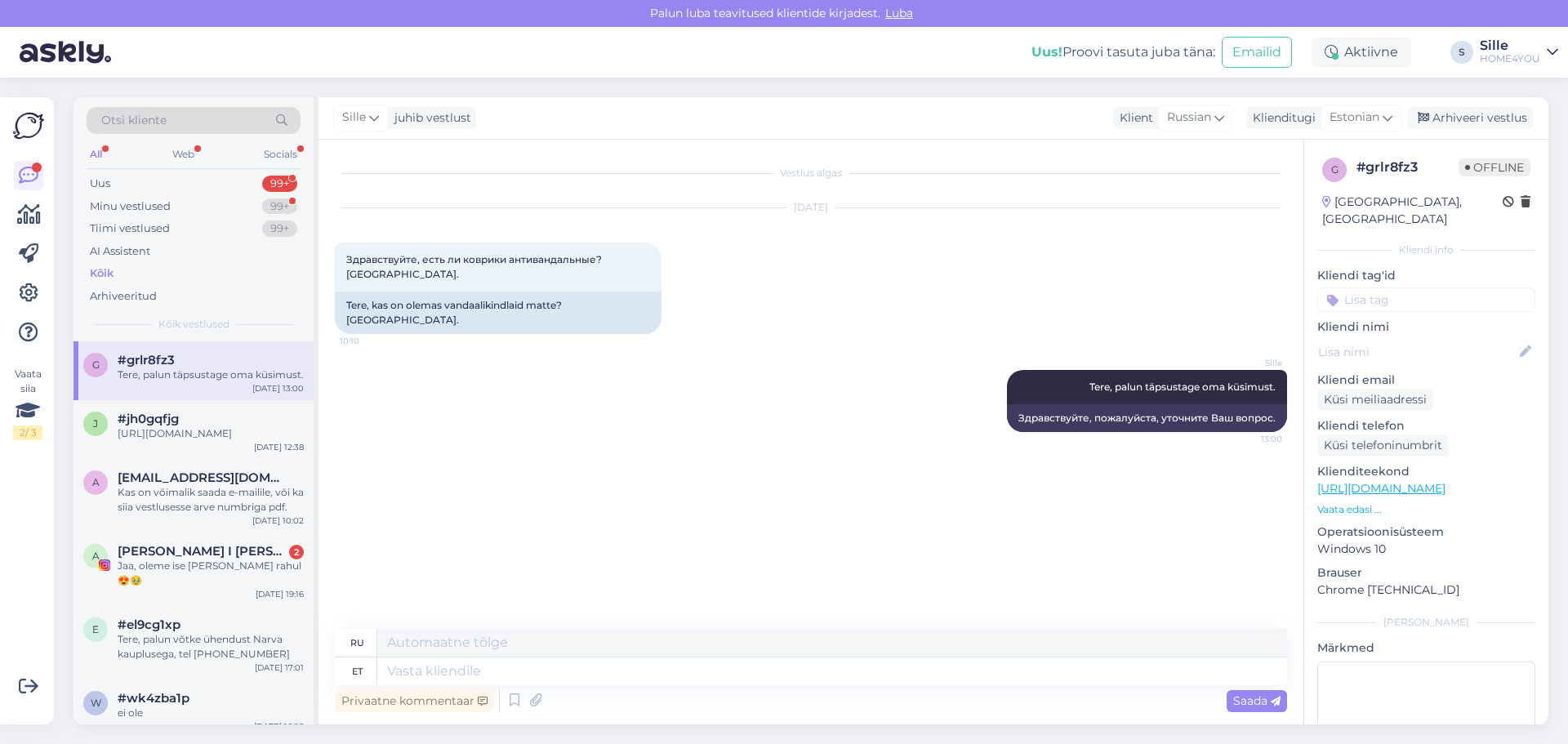
click at [183, 389] on div "g #grlr8fz3 Tere, palun täpsustage oma küsimust. [DATE] 13:00" at bounding box center [194, 371] width 240 height 59
click at [198, 428] on div "[URL][DOMAIN_NAME]" at bounding box center [211, 433] width 186 height 15
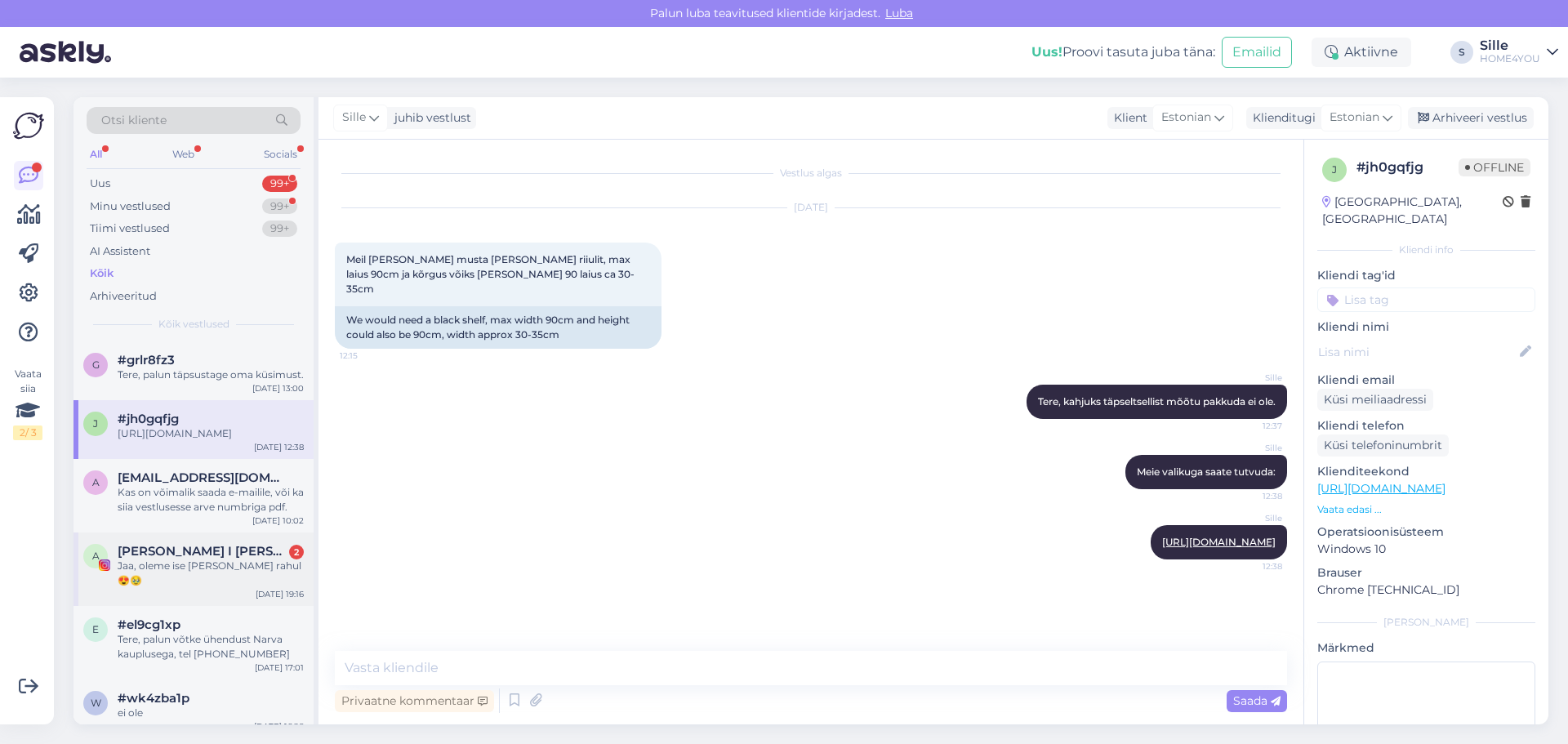
click at [220, 558] on span "[PERSON_NAME] I [PERSON_NAME]" at bounding box center [203, 551] width 170 height 15
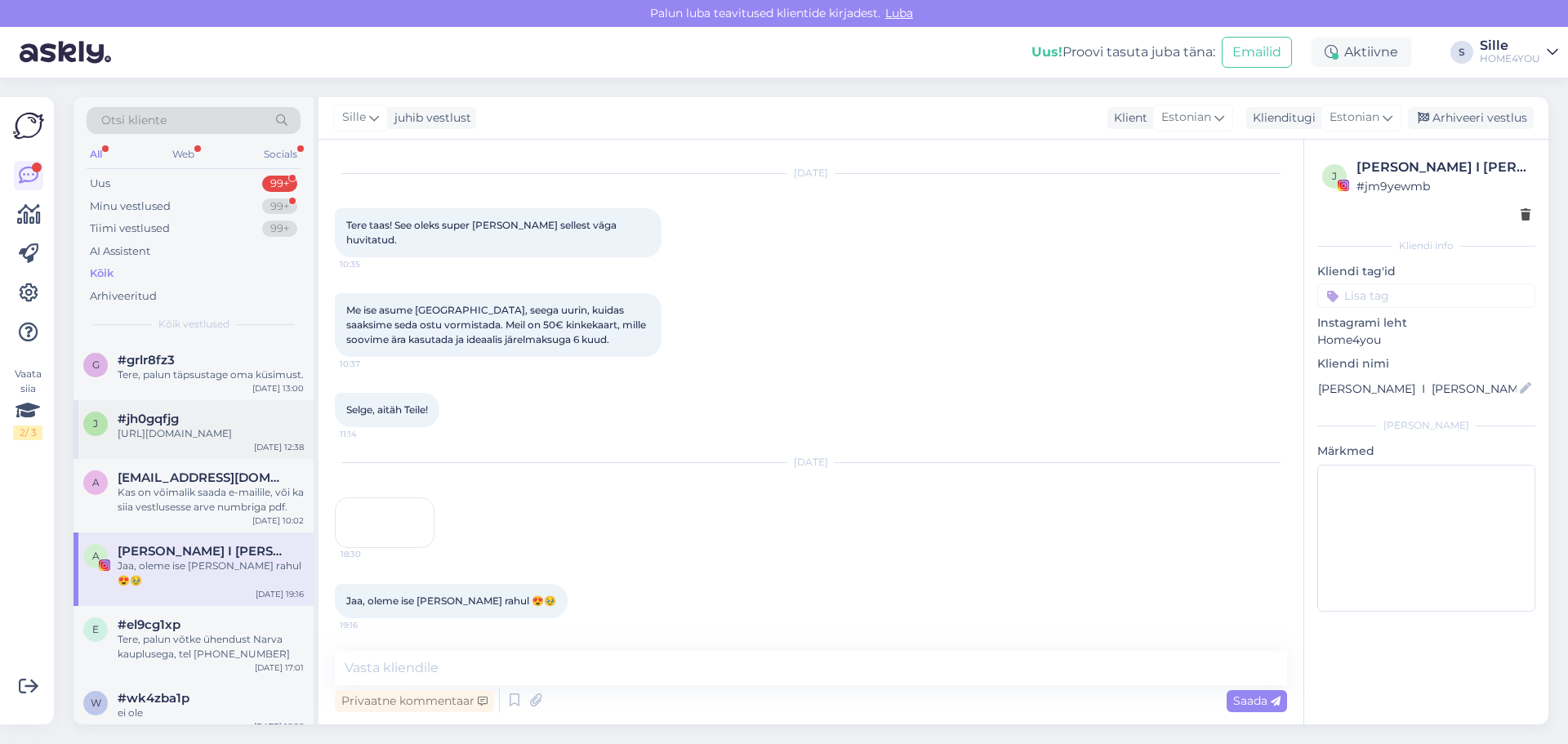
scroll to position [993, 0]
click at [203, 437] on div "[URL][DOMAIN_NAME]" at bounding box center [211, 433] width 186 height 15
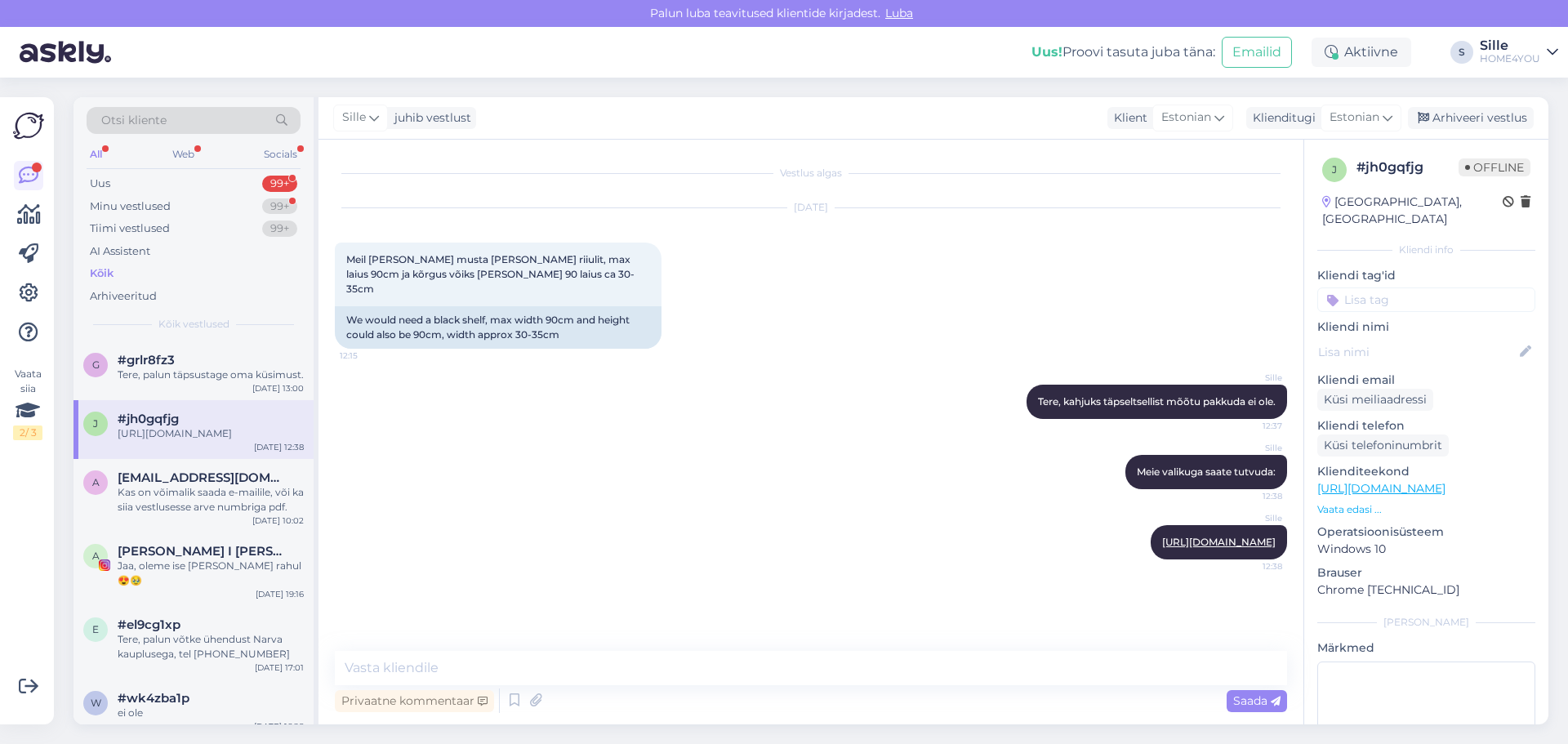
scroll to position [0, 0]
click at [103, 274] on div "Kõik" at bounding box center [101, 274] width 24 height 16
click at [168, 651] on div "Tere, palun võtke ühendust Narva kauplusega, tel [PHONE_NUMBER]" at bounding box center [211, 647] width 186 height 29
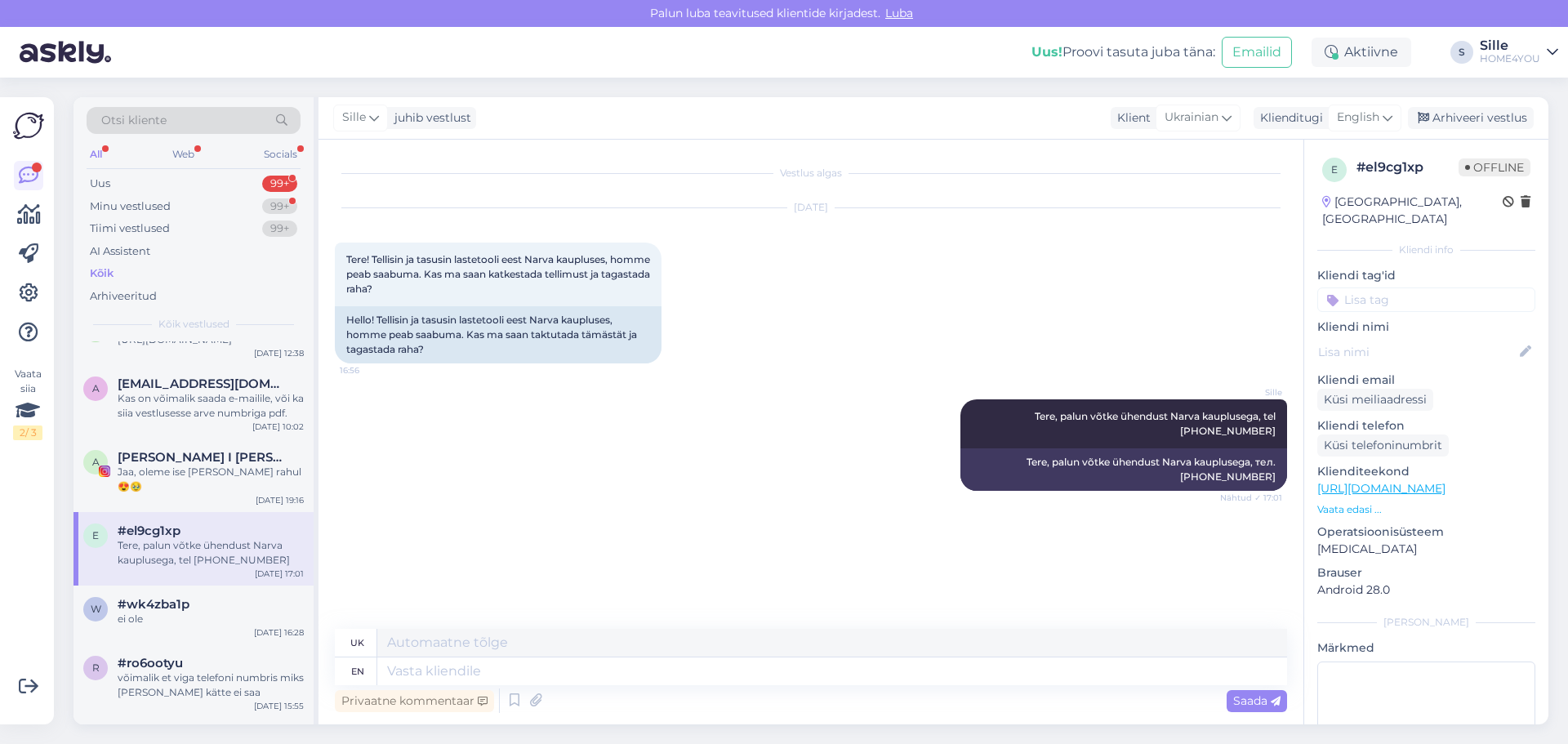
scroll to position [245, 0]
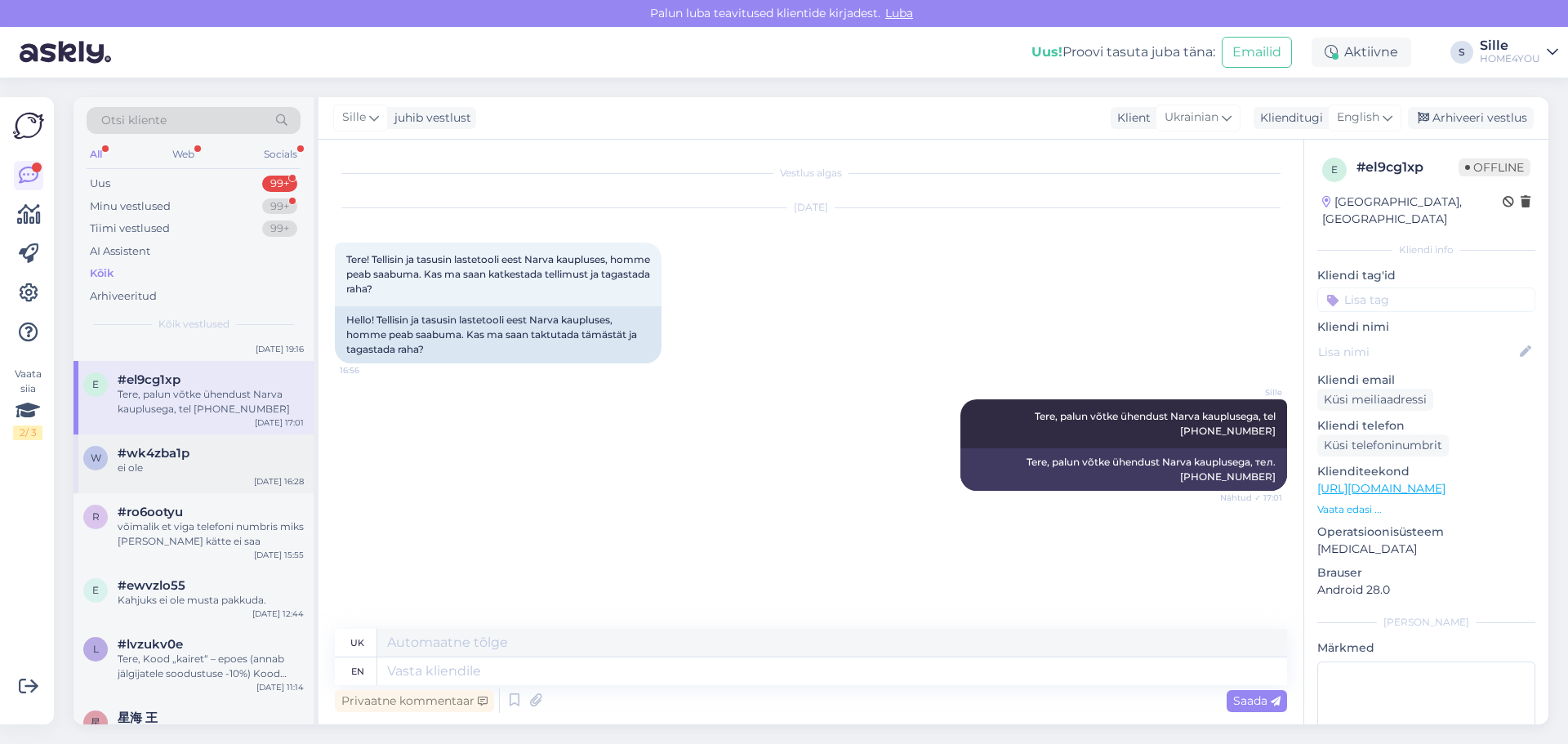
click at [168, 465] on div "ei ole" at bounding box center [211, 468] width 186 height 15
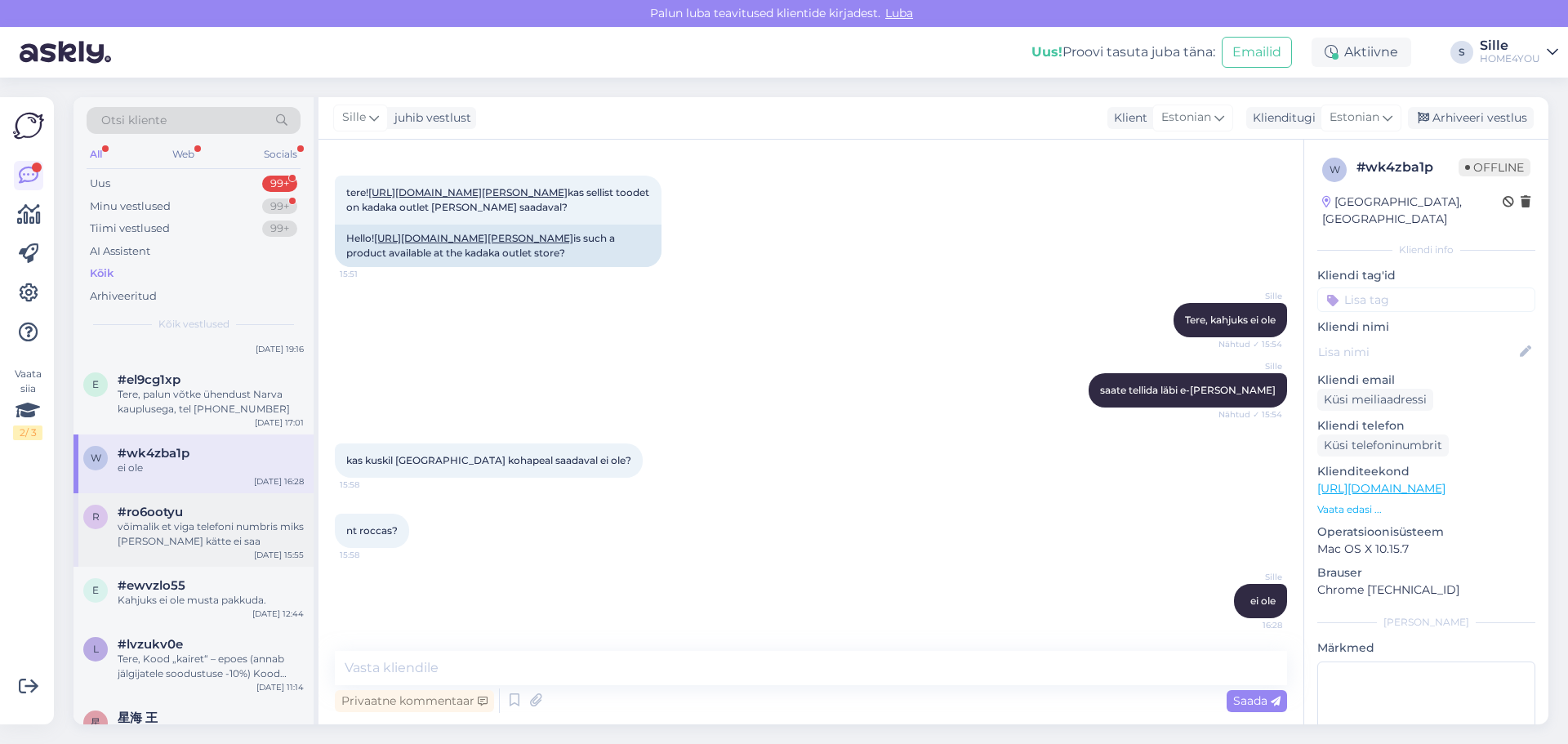
click at [179, 521] on div "võimalik et viga telefoni numbris miks [PERSON_NAME] kätte ei saa" at bounding box center [211, 534] width 186 height 29
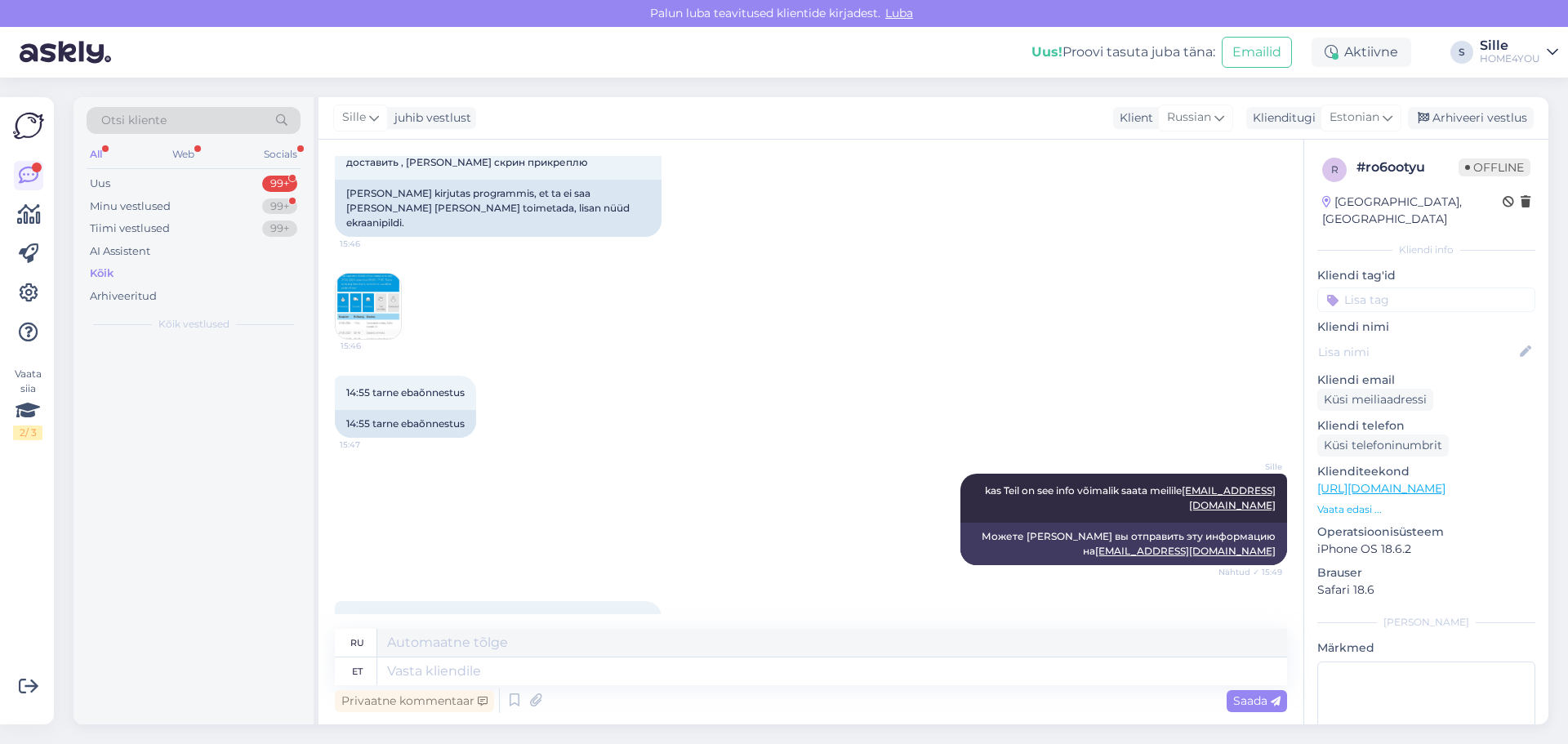
scroll to position [0, 0]
